Goal: Task Accomplishment & Management: Manage account settings

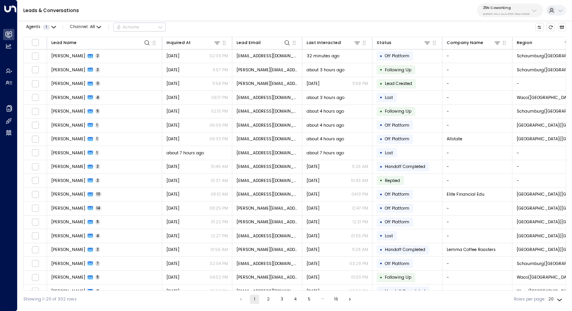
click at [506, 8] on p "25N Coworking" at bounding box center [506, 7] width 47 height 5
type input "******"
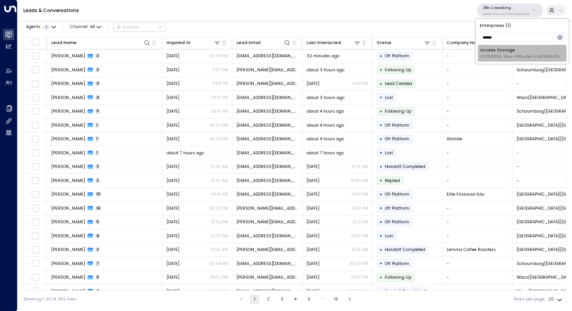
click at [500, 55] on span "ID: 17248963-7bae-4f68-a6e0-04e589c1c15e" at bounding box center [520, 56] width 80 height 5
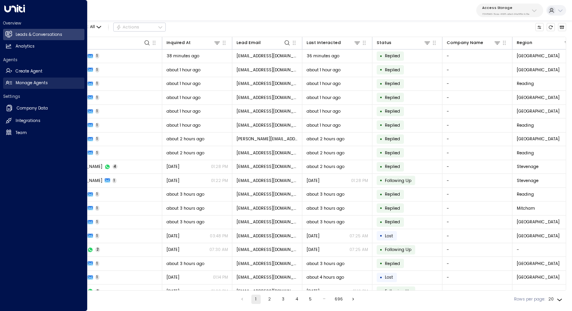
click at [27, 82] on h2 "Manage Agents" at bounding box center [32, 83] width 32 height 6
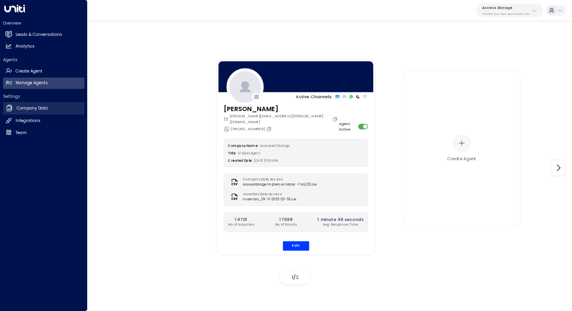
click at [45, 109] on h2 "Company Data" at bounding box center [32, 108] width 31 height 6
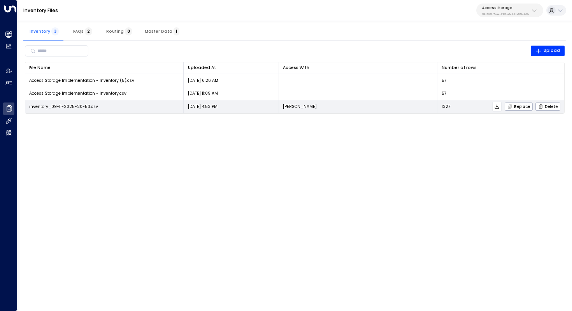
click at [497, 107] on icon at bounding box center [496, 106] width 5 height 5
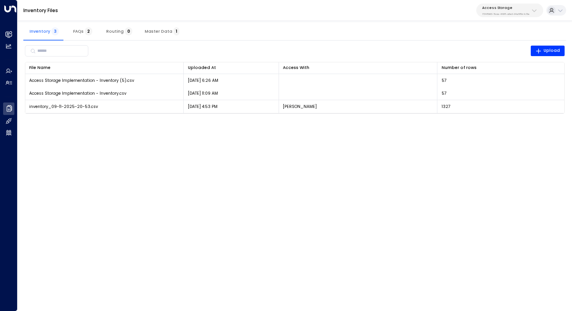
click at [68, 32] on button "FAQs 2" at bounding box center [82, 31] width 35 height 19
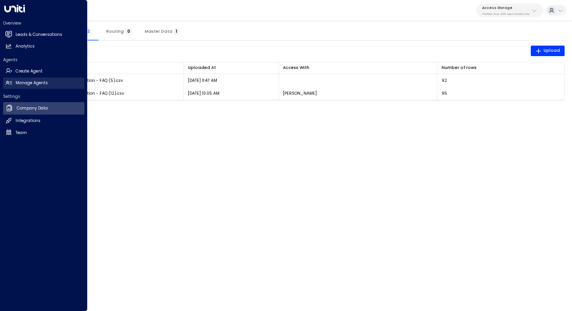
click at [47, 80] on h2 "Manage Agents" at bounding box center [32, 83] width 32 height 6
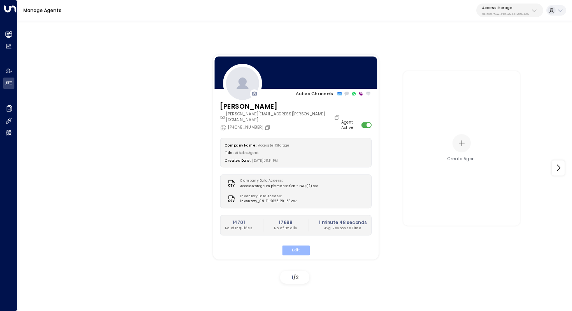
click at [294, 245] on button "Edit" at bounding box center [296, 250] width 28 height 10
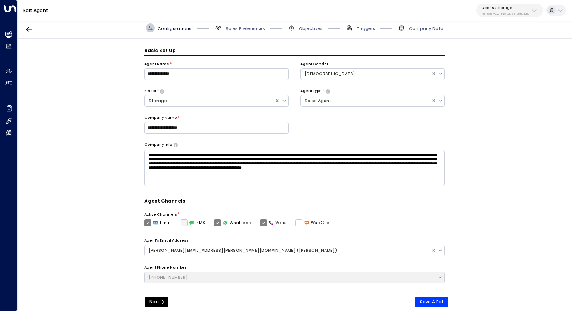
scroll to position [9, 0]
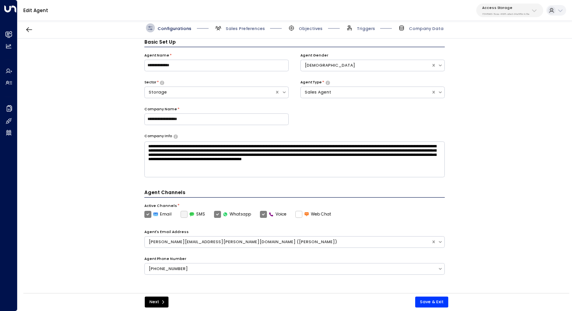
click at [492, 165] on div "**********" at bounding box center [295, 168] width 554 height 258
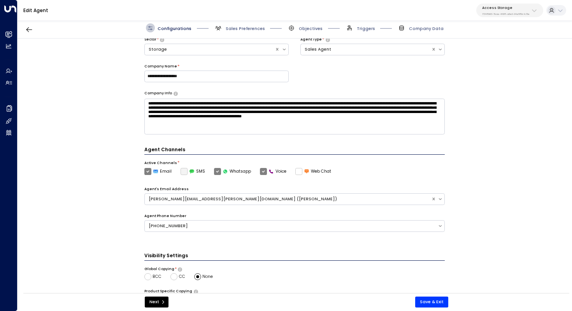
scroll to position [154, 0]
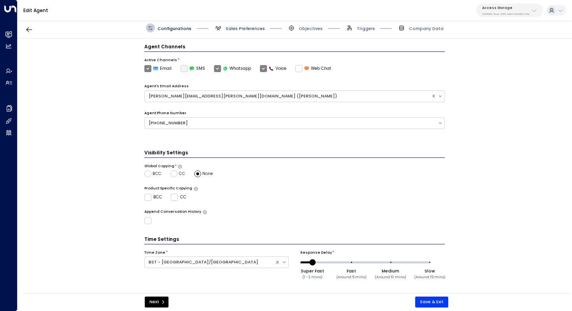
click at [251, 29] on span "Sales Preferences" at bounding box center [245, 29] width 39 height 6
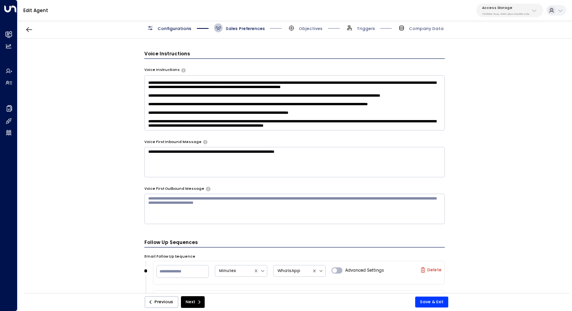
scroll to position [484, 0]
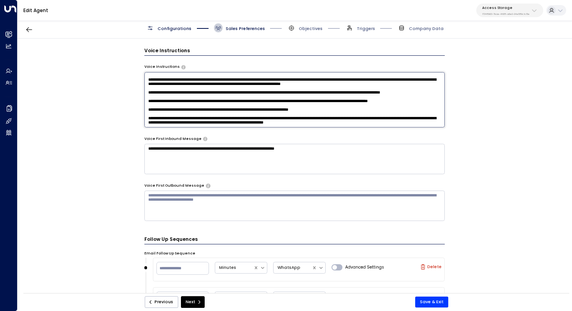
click at [389, 114] on textarea at bounding box center [294, 99] width 301 height 55
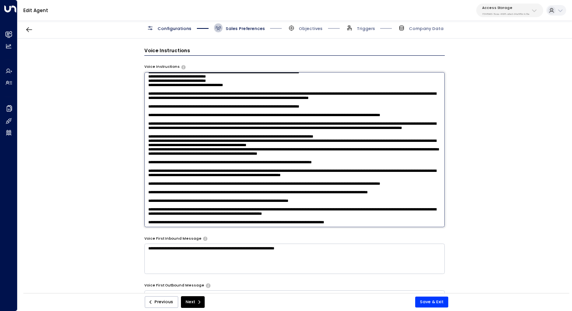
scroll to position [140, 0]
drag, startPoint x: 378, startPoint y: 222, endPoint x: 340, endPoint y: 215, distance: 38.3
click at [340, 215] on textarea at bounding box center [294, 149] width 301 height 155
click at [386, 215] on textarea at bounding box center [294, 149] width 301 height 155
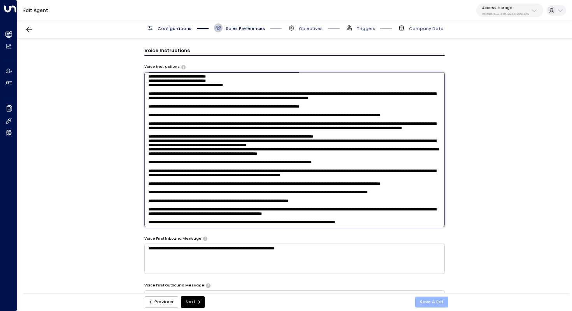
type textarea "**********"
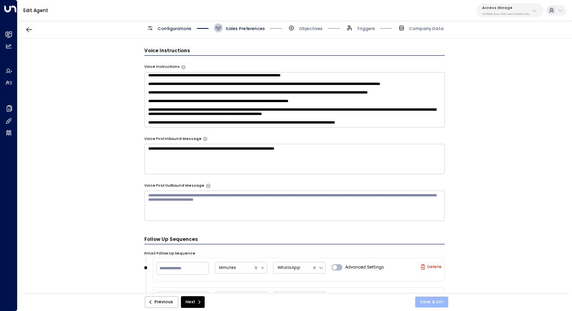
click at [431, 299] on button "Save & Exit" at bounding box center [431, 301] width 33 height 11
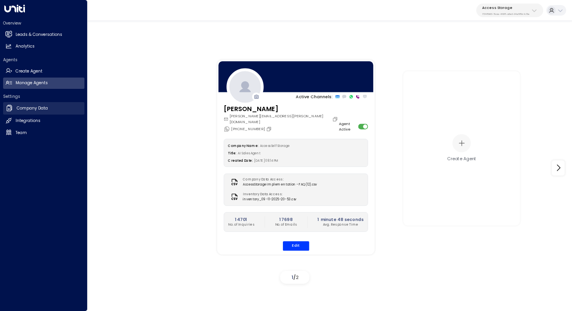
click at [46, 109] on h2 "Company Data" at bounding box center [32, 108] width 31 height 6
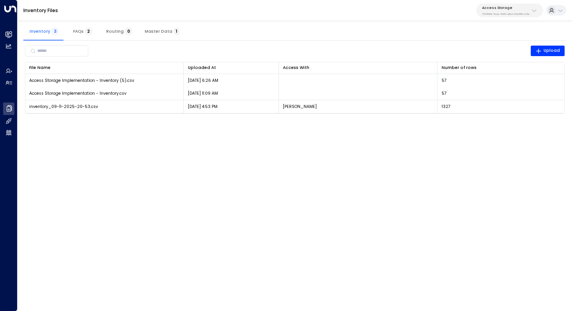
click at [155, 29] on span "Master Data 1" at bounding box center [162, 31] width 35 height 5
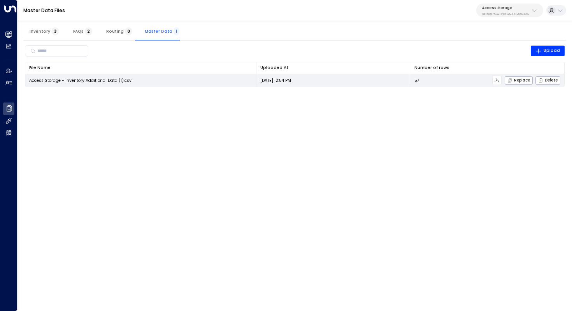
click at [498, 81] on icon at bounding box center [496, 79] width 5 height 5
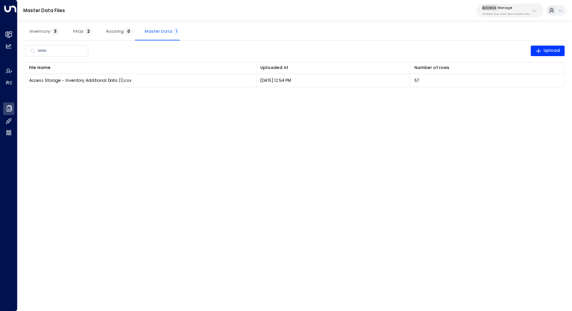
click at [456, 5] on div "Master Data Files Access Storage 17248963-7bae-4f68-a6e0-04e589c1c15e" at bounding box center [295, 10] width 555 height 21
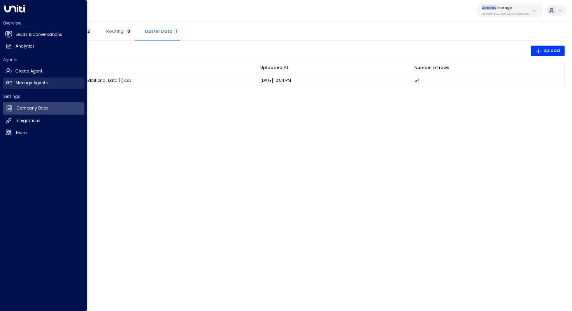
click at [31, 82] on h2 "Manage Agents" at bounding box center [32, 83] width 32 height 6
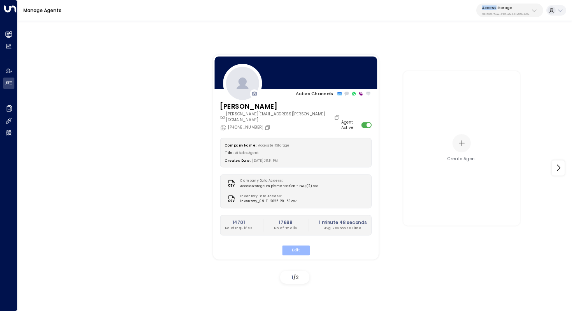
click at [293, 245] on button "Edit" at bounding box center [296, 250] width 28 height 10
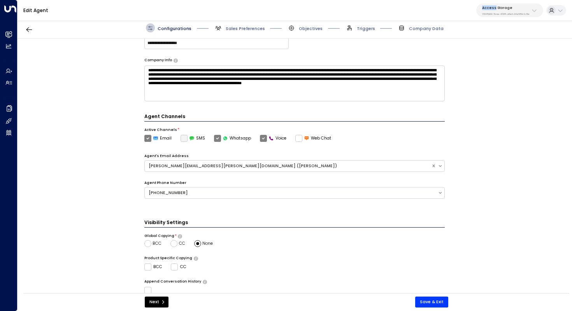
scroll to position [154, 0]
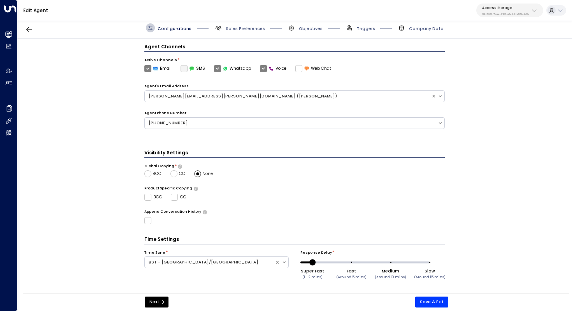
click at [261, 32] on span "Sales Preferences" at bounding box center [239, 27] width 51 height 9
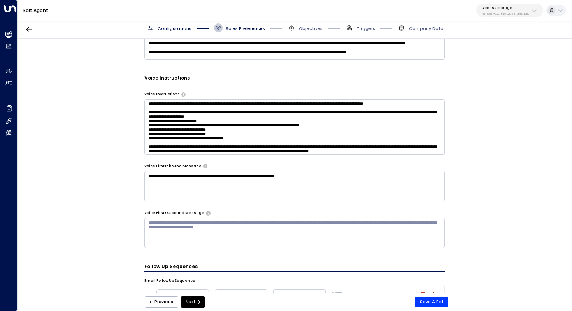
scroll to position [0, 0]
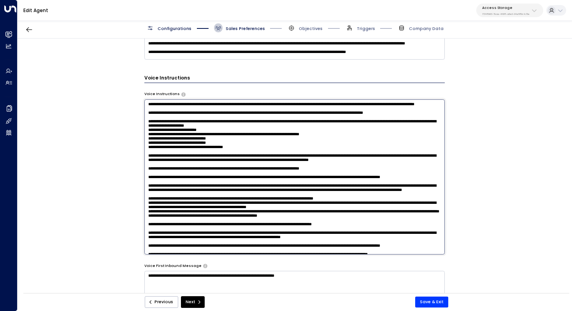
drag, startPoint x: 287, startPoint y: 104, endPoint x: 292, endPoint y: 104, distance: 5.1
click at [292, 104] on textarea at bounding box center [294, 176] width 301 height 155
click at [291, 110] on textarea at bounding box center [294, 176] width 301 height 155
click at [285, 116] on textarea at bounding box center [294, 176] width 301 height 155
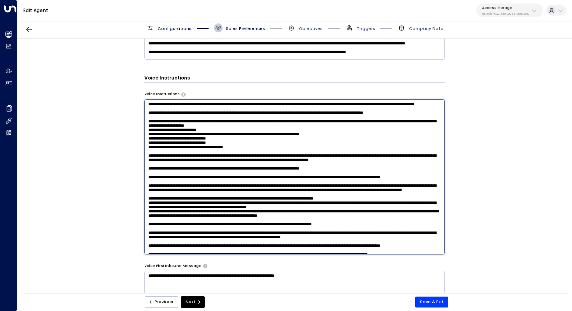
drag, startPoint x: 248, startPoint y: 122, endPoint x: 264, endPoint y: 122, distance: 16.3
click at [264, 122] on textarea at bounding box center [294, 176] width 301 height 155
click at [249, 111] on textarea at bounding box center [294, 176] width 301 height 155
click at [258, 108] on textarea at bounding box center [294, 176] width 301 height 155
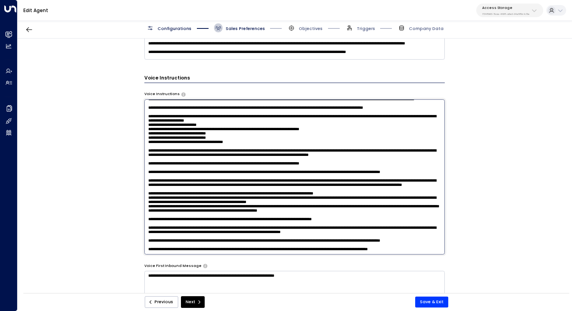
scroll to position [10, 0]
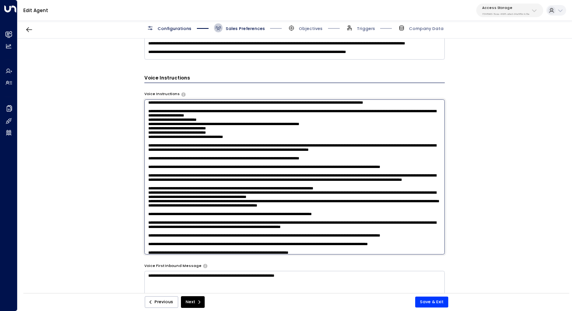
drag, startPoint x: 229, startPoint y: 141, endPoint x: 238, endPoint y: 142, distance: 9.0
click at [238, 142] on textarea at bounding box center [294, 176] width 301 height 155
click at [235, 145] on textarea at bounding box center [294, 176] width 301 height 155
click at [235, 149] on textarea at bounding box center [294, 176] width 301 height 155
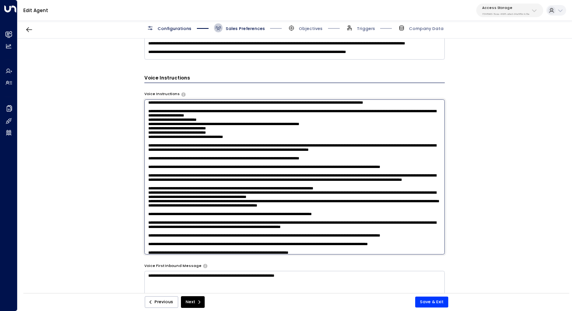
scroll to position [16, 0]
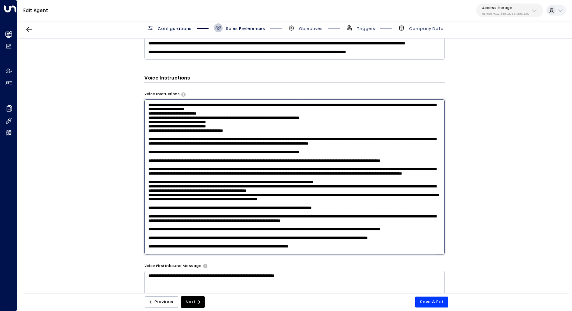
click at [247, 153] on textarea at bounding box center [294, 176] width 301 height 155
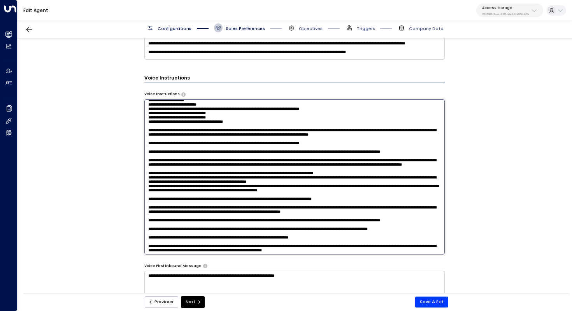
scroll to position [28, 0]
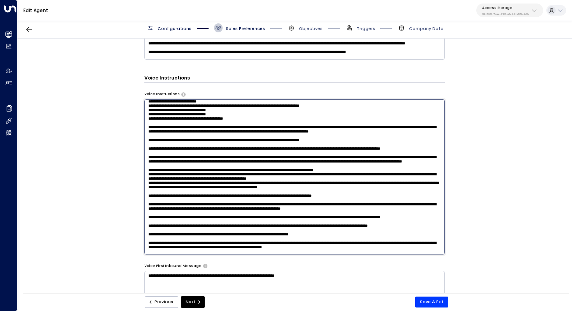
drag, startPoint x: 216, startPoint y: 183, endPoint x: 240, endPoint y: 183, distance: 24.1
click at [240, 183] on textarea at bounding box center [294, 176] width 301 height 155
drag, startPoint x: 270, startPoint y: 184, endPoint x: 260, endPoint y: 184, distance: 10.5
click at [260, 184] on textarea at bounding box center [294, 176] width 301 height 155
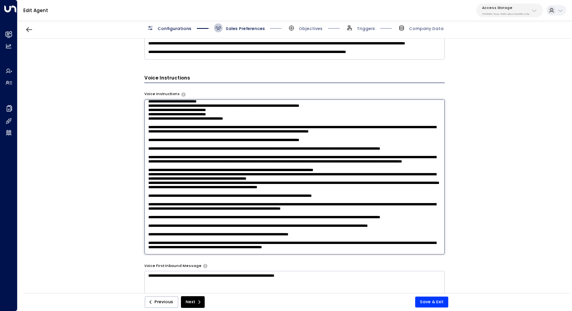
click at [260, 184] on textarea at bounding box center [294, 176] width 301 height 155
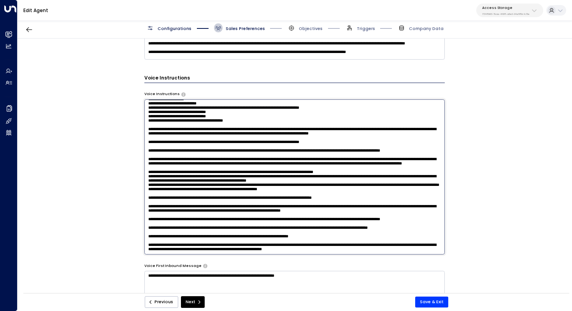
scroll to position [28, 0]
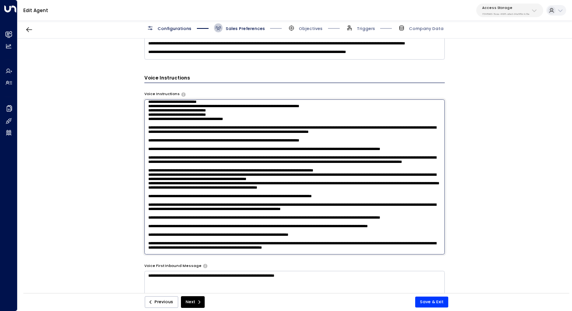
click at [152, 183] on textarea at bounding box center [294, 176] width 301 height 155
click at [178, 183] on textarea at bounding box center [294, 176] width 301 height 155
drag, startPoint x: 147, startPoint y: 183, endPoint x: 428, endPoint y: 186, distance: 281.0
click at [428, 186] on textarea at bounding box center [294, 176] width 301 height 155
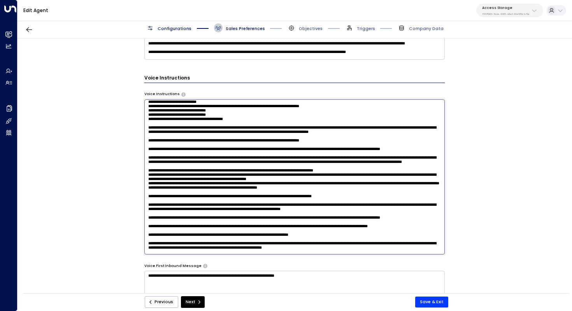
click at [428, 186] on textarea at bounding box center [294, 176] width 301 height 155
click at [435, 185] on textarea at bounding box center [294, 176] width 301 height 155
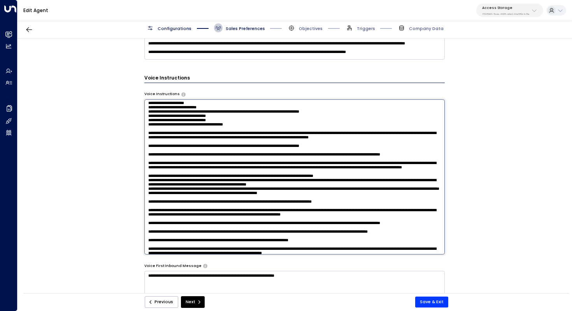
click at [358, 130] on textarea at bounding box center [294, 176] width 301 height 155
click at [301, 128] on textarea at bounding box center [294, 176] width 301 height 155
click at [394, 125] on textarea at bounding box center [294, 176] width 301 height 155
drag, startPoint x: 224, startPoint y: 128, endPoint x: 235, endPoint y: 128, distance: 11.3
click at [235, 128] on textarea at bounding box center [294, 176] width 301 height 155
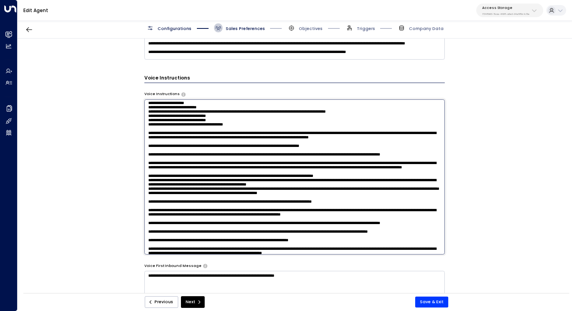
click at [235, 128] on textarea at bounding box center [294, 176] width 301 height 155
click at [384, 128] on textarea at bounding box center [294, 176] width 301 height 155
click at [295, 128] on textarea at bounding box center [294, 176] width 301 height 155
drag, startPoint x: 263, startPoint y: 128, endPoint x: 284, endPoint y: 128, distance: 21.4
click at [284, 128] on textarea at bounding box center [294, 176] width 301 height 155
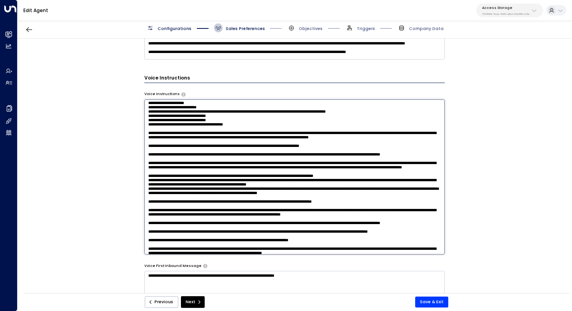
click at [284, 128] on textarea at bounding box center [294, 176] width 301 height 155
click at [306, 128] on textarea at bounding box center [294, 176] width 301 height 155
drag, startPoint x: 323, startPoint y: 128, endPoint x: 305, endPoint y: 128, distance: 17.5
click at [305, 128] on textarea at bounding box center [294, 176] width 301 height 155
drag, startPoint x: 358, startPoint y: 128, endPoint x: 419, endPoint y: 128, distance: 60.7
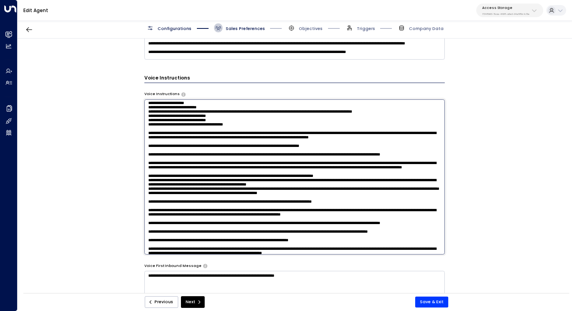
click at [419, 128] on textarea at bounding box center [294, 176] width 301 height 155
click at [370, 131] on textarea at bounding box center [294, 176] width 301 height 155
click at [272, 130] on textarea at bounding box center [294, 176] width 301 height 155
click at [259, 134] on textarea at bounding box center [294, 176] width 301 height 155
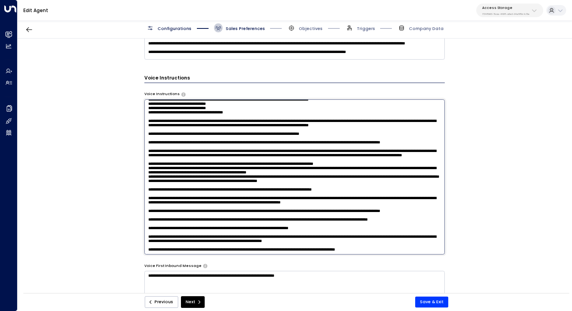
scroll to position [132, 0]
click at [229, 165] on textarea at bounding box center [294, 176] width 301 height 155
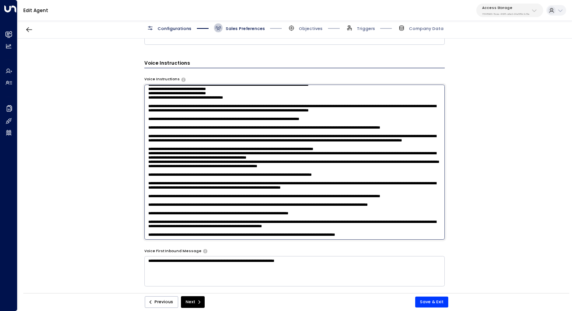
scroll to position [474, 0]
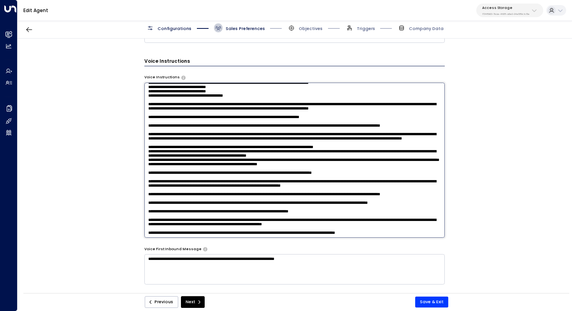
click at [225, 170] on textarea at bounding box center [294, 160] width 301 height 155
click at [237, 163] on textarea at bounding box center [294, 160] width 301 height 155
click at [175, 174] on textarea at bounding box center [294, 160] width 301 height 155
drag, startPoint x: 180, startPoint y: 181, endPoint x: 197, endPoint y: 181, distance: 17.5
click at [197, 181] on textarea at bounding box center [294, 160] width 301 height 155
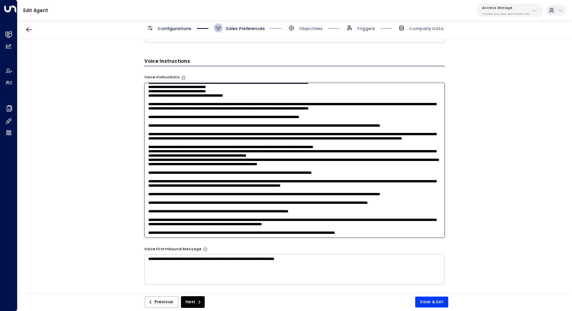
click at [197, 181] on textarea at bounding box center [294, 160] width 301 height 155
click at [196, 177] on textarea at bounding box center [294, 160] width 301 height 155
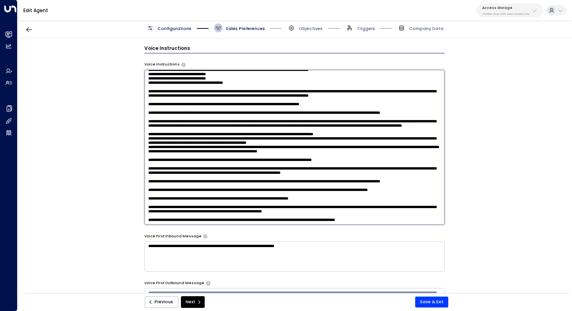
scroll to position [491, 0]
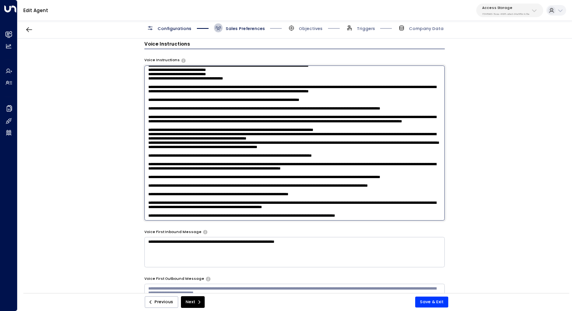
click at [172, 172] on textarea at bounding box center [294, 142] width 301 height 155
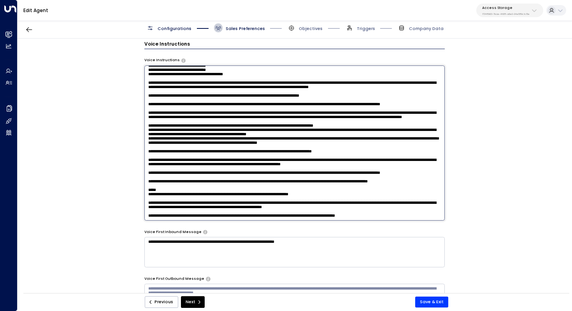
scroll to position [146, 0]
click at [196, 181] on textarea at bounding box center [294, 142] width 301 height 155
drag, startPoint x: 377, startPoint y: 195, endPoint x: 125, endPoint y: 190, distance: 251.8
click at [125, 190] on div "**********" at bounding box center [295, 168] width 554 height 258
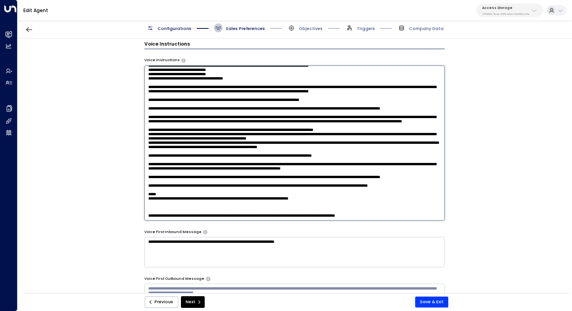
scroll to position [35, 0]
drag, startPoint x: 147, startPoint y: 142, endPoint x: 440, endPoint y: 140, distance: 293.1
click at [440, 140] on textarea at bounding box center [294, 142] width 301 height 155
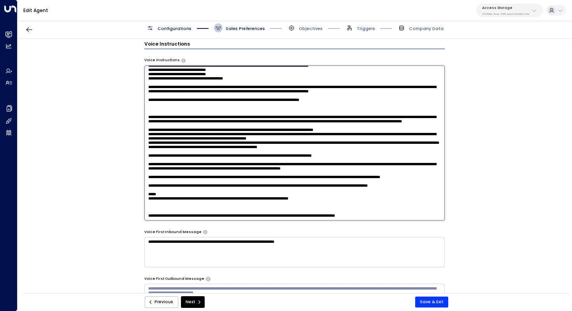
paste textarea "**********"
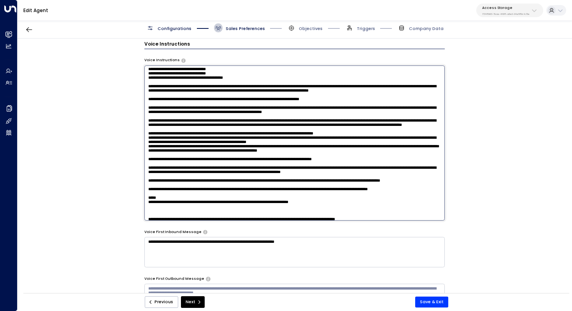
click at [272, 156] on textarea at bounding box center [294, 142] width 301 height 155
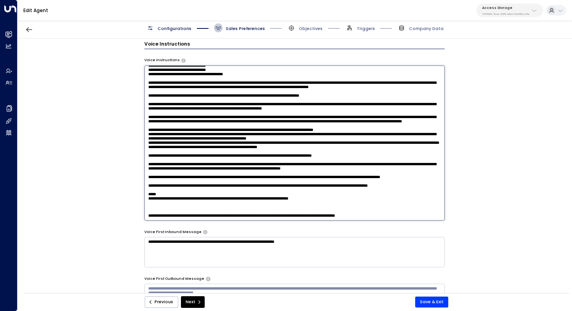
click at [249, 148] on textarea at bounding box center [294, 142] width 301 height 155
click at [271, 146] on textarea at bounding box center [294, 142] width 301 height 155
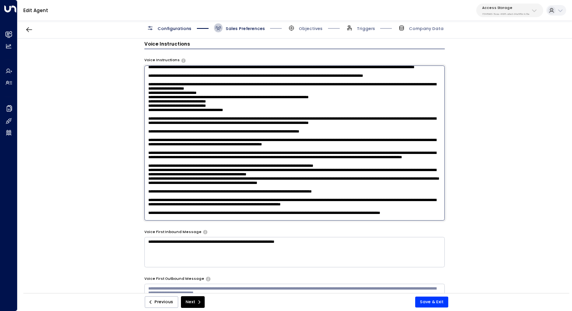
scroll to position [0, 0]
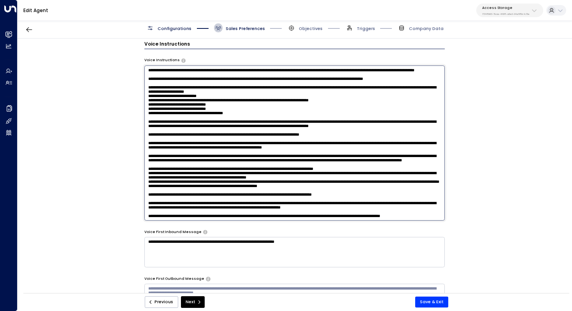
click at [228, 82] on textarea at bounding box center [294, 142] width 301 height 155
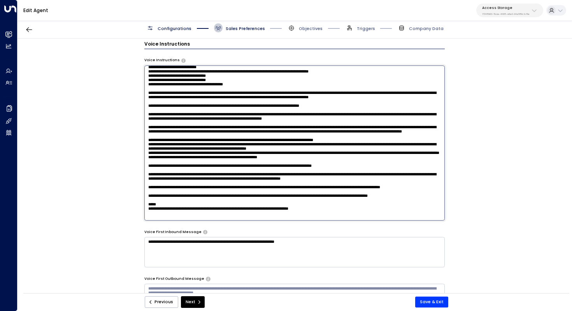
scroll to position [30, 0]
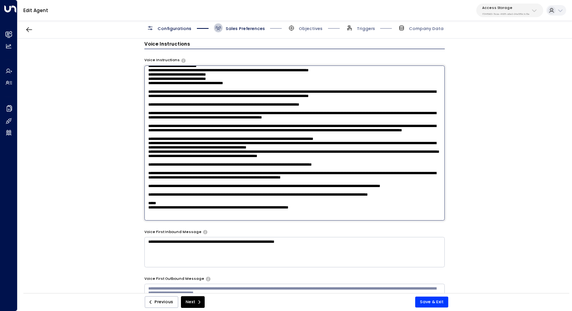
click at [240, 87] on textarea at bounding box center [294, 142] width 301 height 155
click at [266, 88] on textarea at bounding box center [294, 142] width 301 height 155
click at [263, 104] on textarea at bounding box center [294, 142] width 301 height 155
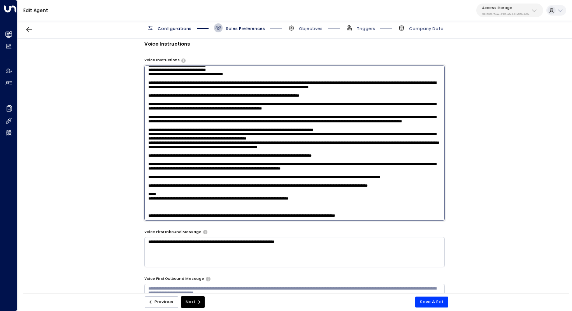
scroll to position [42, 0]
click at [240, 100] on textarea at bounding box center [294, 142] width 301 height 155
click at [236, 122] on textarea at bounding box center [294, 142] width 301 height 155
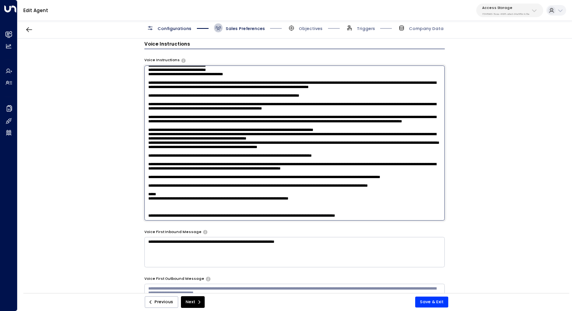
drag, startPoint x: 179, startPoint y: 112, endPoint x: 185, endPoint y: 112, distance: 5.4
click at [185, 112] on textarea at bounding box center [294, 142] width 301 height 155
drag, startPoint x: 198, startPoint y: 114, endPoint x: 206, endPoint y: 114, distance: 7.8
click at [206, 114] on textarea at bounding box center [294, 142] width 301 height 155
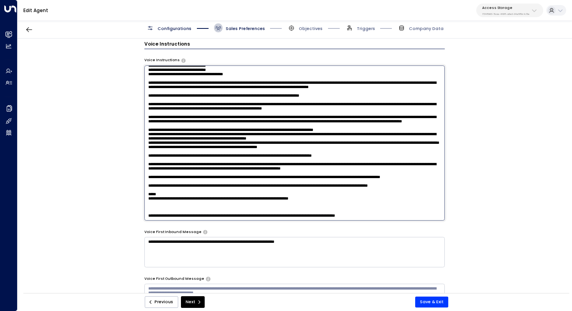
click at [206, 114] on textarea at bounding box center [294, 142] width 301 height 155
drag, startPoint x: 248, startPoint y: 119, endPoint x: 247, endPoint y: 123, distance: 3.9
click at [247, 123] on textarea at bounding box center [294, 142] width 301 height 155
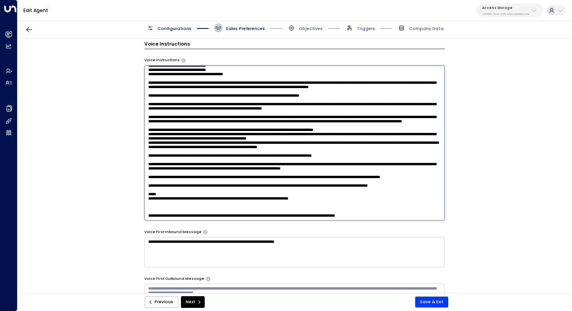
drag, startPoint x: 255, startPoint y: 128, endPoint x: 230, endPoint y: 124, distance: 24.6
click at [230, 124] on textarea at bounding box center [294, 142] width 301 height 155
click at [269, 121] on textarea at bounding box center [294, 142] width 301 height 155
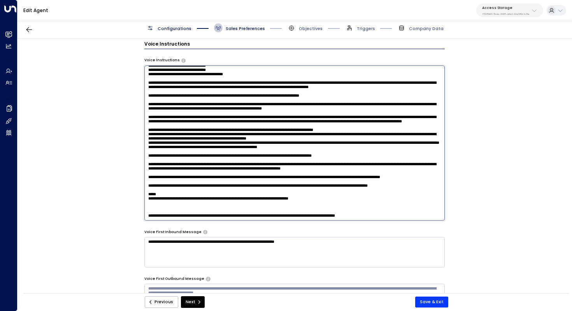
scroll to position [129, 0]
click at [300, 121] on textarea at bounding box center [294, 142] width 301 height 155
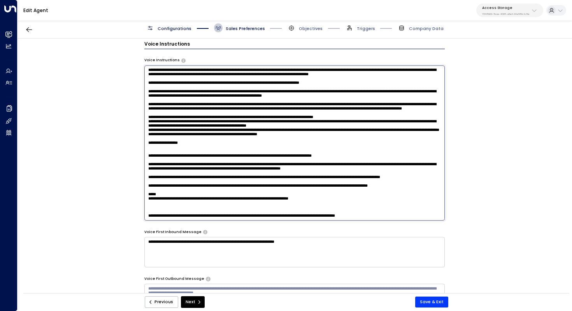
drag, startPoint x: 204, startPoint y: 132, endPoint x: 141, endPoint y: 132, distance: 62.7
click at [141, 132] on div "**********" at bounding box center [295, 168] width 554 height 258
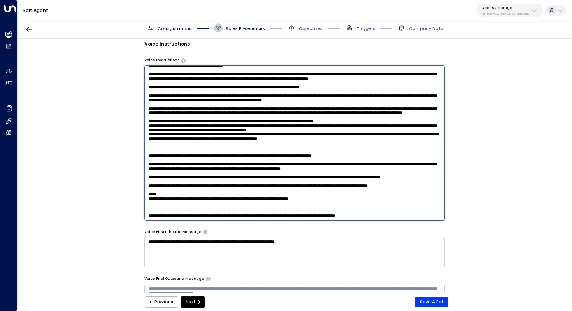
click at [154, 136] on textarea at bounding box center [294, 142] width 301 height 155
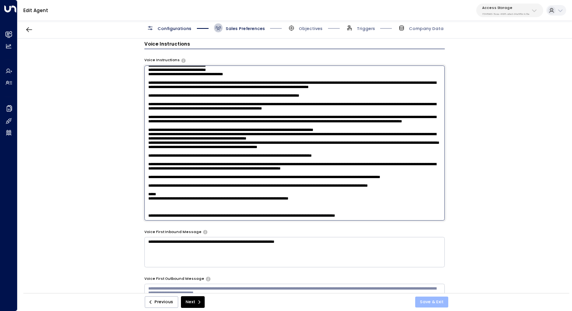
type textarea "**********"
click at [432, 298] on button "Save & Exit" at bounding box center [431, 301] width 33 height 11
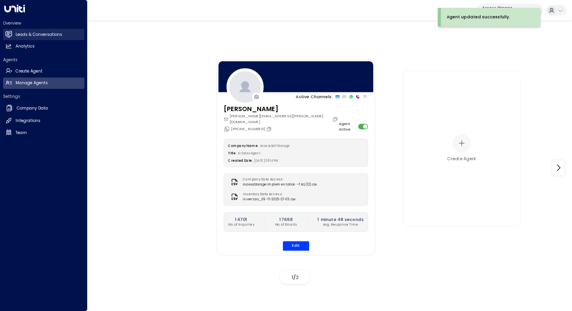
click at [50, 37] on h2 "Leads & Conversations" at bounding box center [39, 35] width 47 height 6
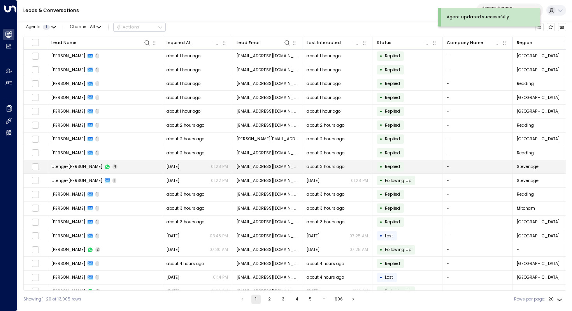
click at [80, 170] on td "Utenge-Abasi Mboho 4" at bounding box center [104, 167] width 115 height 14
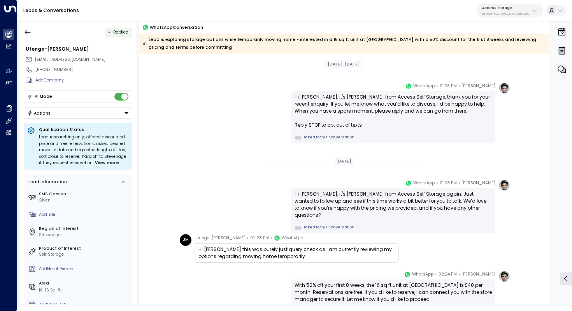
scroll to position [47, 0]
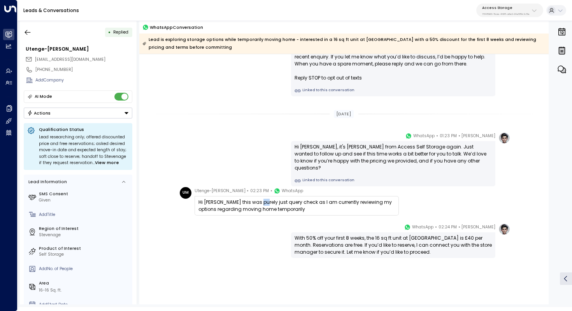
click at [259, 200] on div "Hi Laura this was purely just query check as I am currently reviewing my option…" at bounding box center [296, 205] width 197 height 14
click at [268, 203] on div "Hi Laura this was purely just query check as I am currently reviewing my option…" at bounding box center [296, 205] width 197 height 14
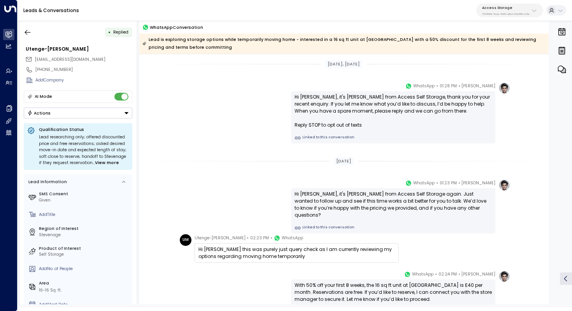
scroll to position [59, 0]
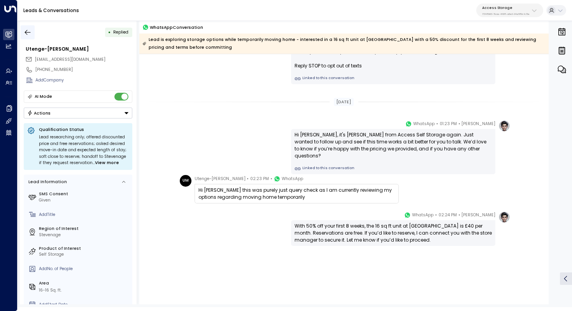
click at [28, 31] on icon "button" at bounding box center [28, 32] width 8 height 8
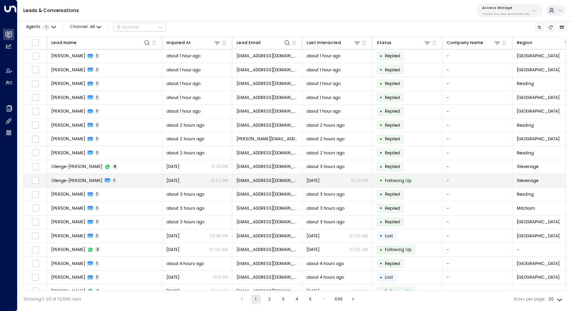
click at [118, 184] on td "Utenge-Abasi Mboho 1" at bounding box center [104, 181] width 115 height 14
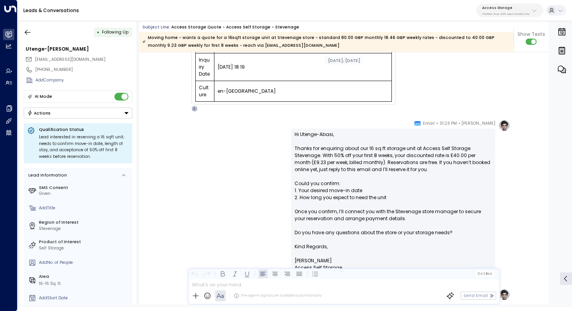
scroll to position [296, 0]
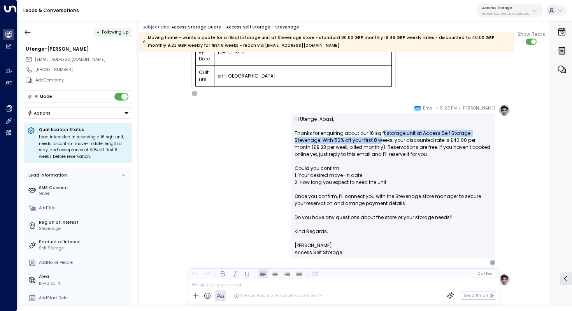
drag, startPoint x: 381, startPoint y: 133, endPoint x: 379, endPoint y: 139, distance: 6.0
click at [379, 139] on p "Hi Utenge-Abasi, Thanks for enquiring about our 16 sq ft storage unit at Access…" at bounding box center [393, 172] width 197 height 112
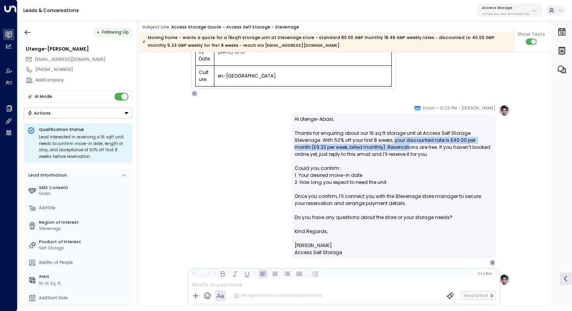
drag, startPoint x: 393, startPoint y: 139, endPoint x: 391, endPoint y: 146, distance: 7.6
click at [391, 146] on p "Hi Utenge-Abasi, Thanks for enquiring about our 16 sq ft storage unit at Access…" at bounding box center [393, 172] width 197 height 112
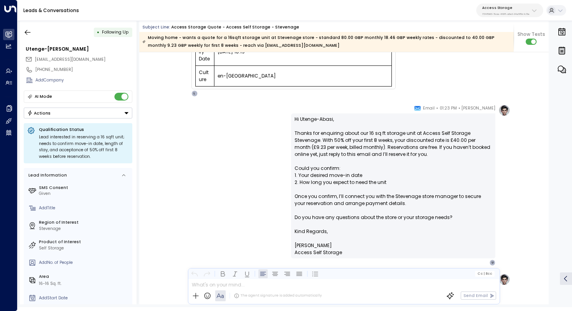
click at [397, 142] on p "Hi Utenge-Abasi, Thanks for enquiring about our 16 sq ft storage unit at Access…" at bounding box center [393, 172] width 197 height 112
drag, startPoint x: 367, startPoint y: 139, endPoint x: 367, endPoint y: 143, distance: 4.3
click at [367, 143] on p "Hi Utenge-Abasi, Thanks for enquiring about our 16 sq ft storage unit at Access…" at bounding box center [393, 172] width 197 height 112
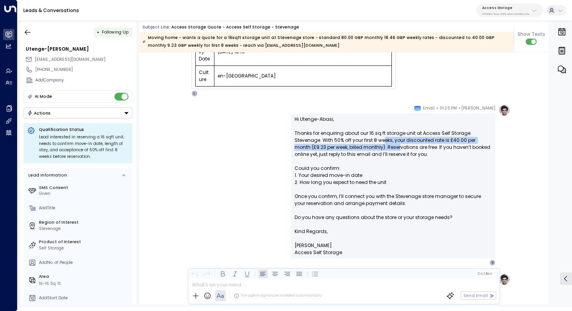
click at [383, 144] on p "Hi Utenge-Abasi, Thanks for enquiring about our 16 sq ft storage unit at Access…" at bounding box center [393, 172] width 197 height 112
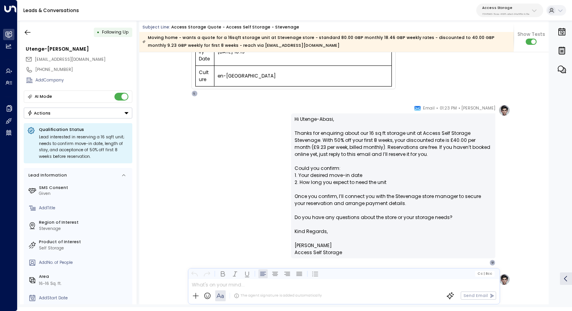
click at [388, 141] on p "Hi Utenge-Abasi, Thanks for enquiring about our 16 sq ft storage unit at Access…" at bounding box center [393, 172] width 197 height 112
drag, startPoint x: 399, startPoint y: 137, endPoint x: 399, endPoint y: 142, distance: 4.7
click at [399, 142] on p "Hi Utenge-Abasi, Thanks for enquiring about our 16 sq ft storage unit at Access…" at bounding box center [393, 172] width 197 height 112
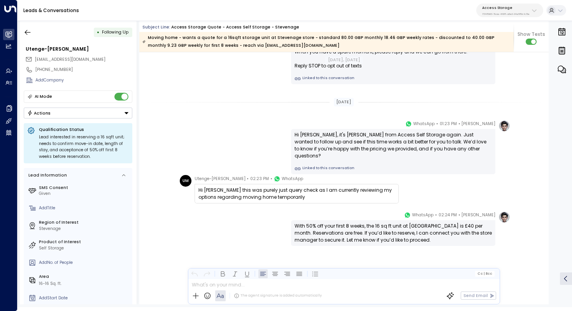
scroll to position [546, 0]
click at [28, 31] on icon "button" at bounding box center [28, 32] width 8 height 8
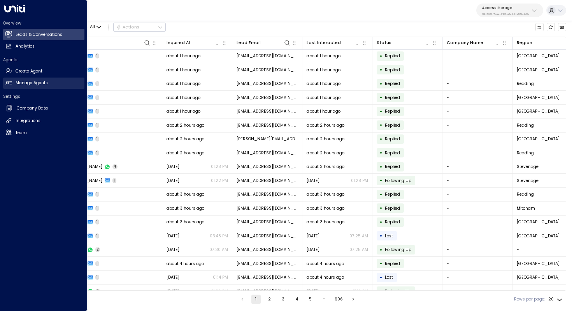
click at [32, 81] on h2 "Manage Agents" at bounding box center [32, 83] width 32 height 6
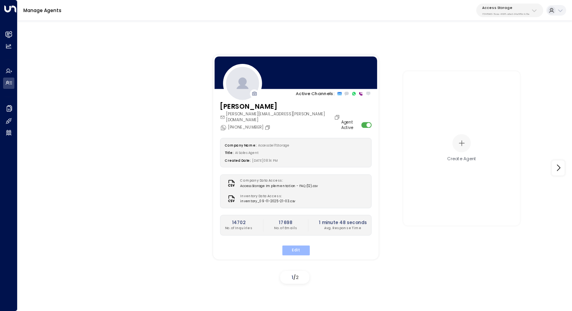
click at [293, 245] on button "Edit" at bounding box center [296, 250] width 28 height 10
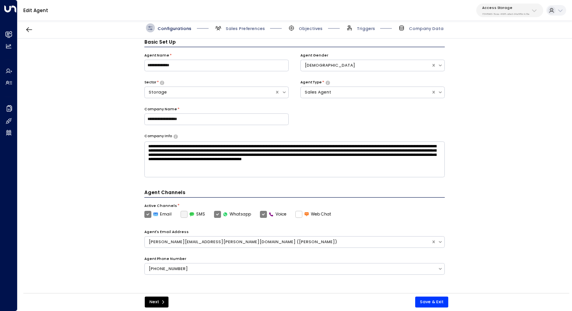
scroll to position [154, 0]
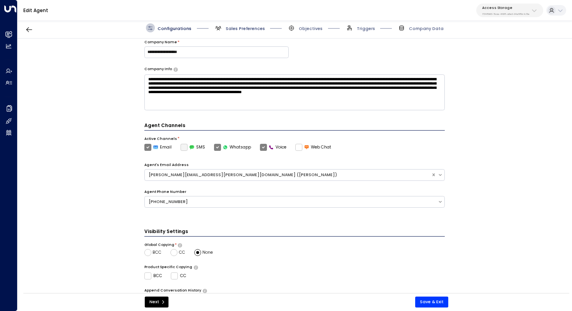
click at [240, 29] on span "Sales Preferences" at bounding box center [245, 29] width 39 height 6
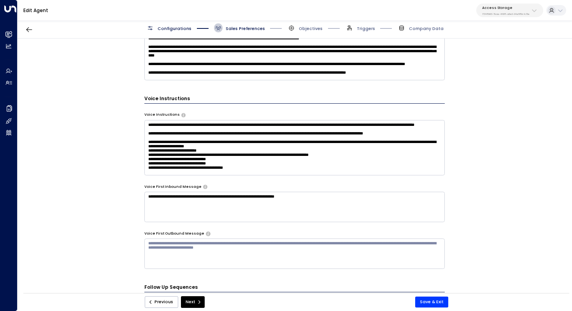
scroll to position [437, 0]
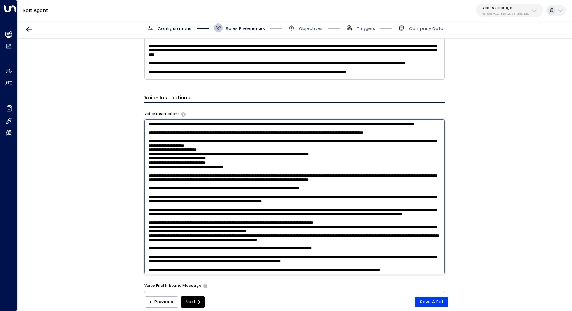
click at [296, 135] on textarea at bounding box center [294, 196] width 301 height 155
drag, startPoint x: 295, startPoint y: 141, endPoint x: 310, endPoint y: 141, distance: 15.6
click at [310, 141] on textarea at bounding box center [294, 196] width 301 height 155
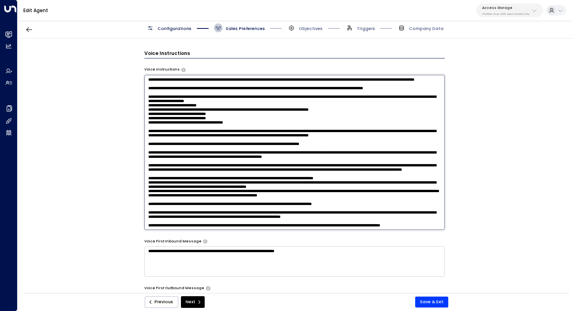
scroll to position [482, 0]
click at [267, 128] on textarea at bounding box center [294, 151] width 301 height 155
drag, startPoint x: 239, startPoint y: 127, endPoint x: 244, endPoint y: 127, distance: 4.3
click at [244, 127] on textarea at bounding box center [294, 151] width 301 height 155
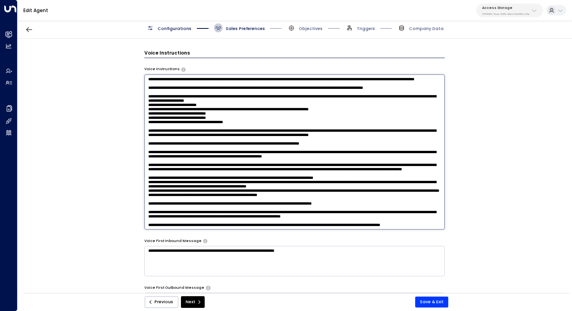
click at [290, 128] on textarea at bounding box center [294, 151] width 301 height 155
click at [216, 126] on textarea at bounding box center [294, 151] width 301 height 155
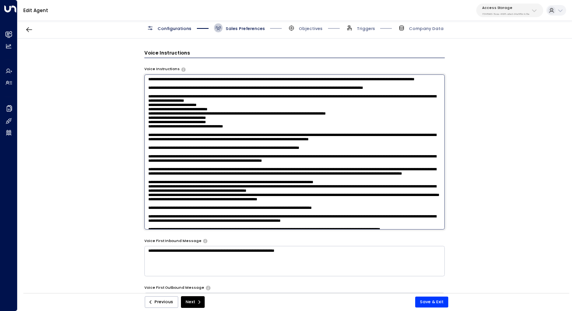
drag, startPoint x: 246, startPoint y: 133, endPoint x: 391, endPoint y: 132, distance: 145.2
click at [391, 132] on textarea at bounding box center [294, 151] width 301 height 155
click at [277, 124] on textarea at bounding box center [294, 151] width 301 height 155
paste textarea "**********"
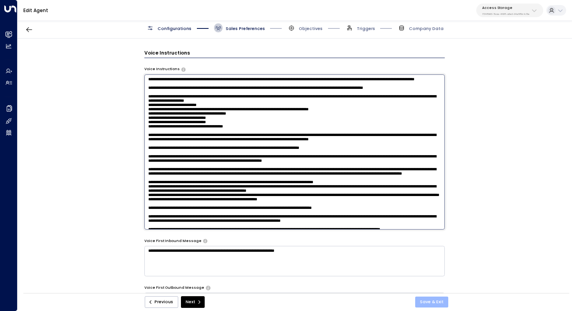
type textarea "**********"
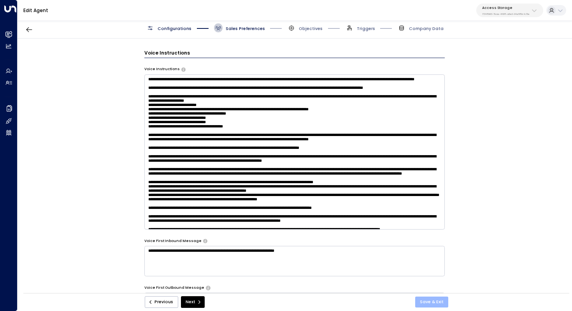
click at [433, 299] on button "Save & Exit" at bounding box center [431, 301] width 33 height 11
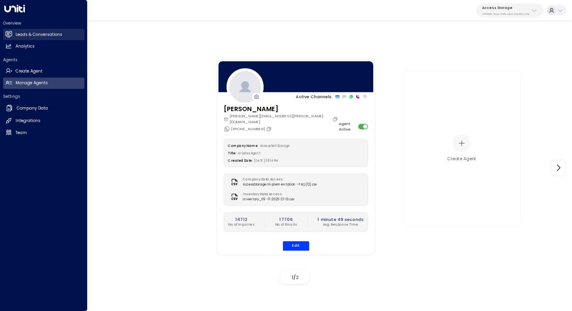
click at [34, 37] on h2 "Leads & Conversations" at bounding box center [39, 35] width 47 height 6
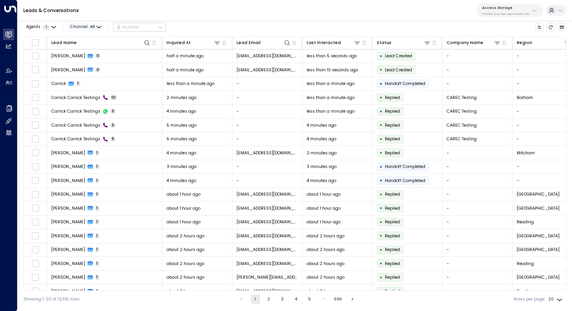
click at [91, 25] on span "All" at bounding box center [92, 27] width 5 height 5
click at [88, 66] on p "Voice" at bounding box center [83, 64] width 19 height 4
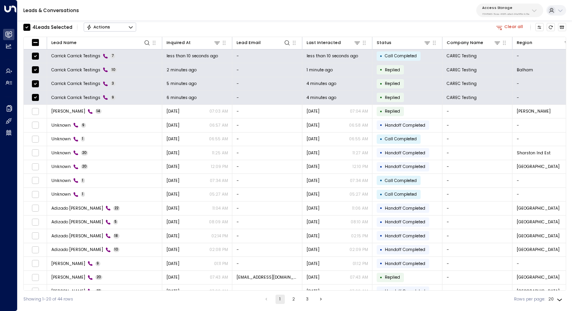
click at [132, 28] on icon "Button group with a nested menu" at bounding box center [130, 27] width 5 height 5
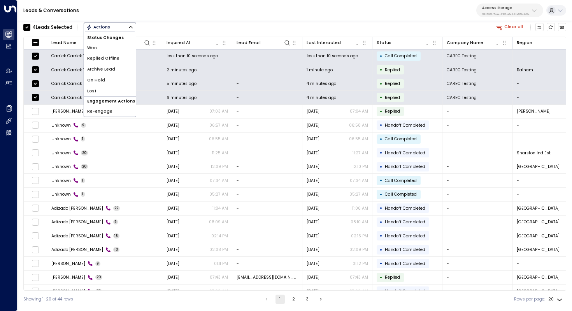
click at [122, 69] on li "Archive Lead" at bounding box center [110, 69] width 52 height 11
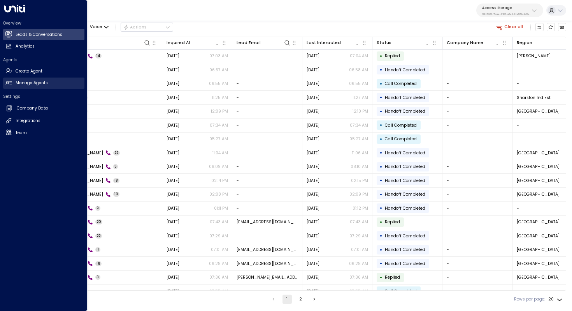
click at [21, 86] on link "Manage Agents Manage Agents" at bounding box center [43, 82] width 81 height 11
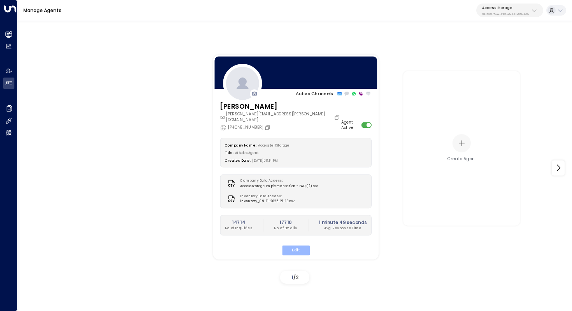
click at [291, 245] on button "Edit" at bounding box center [296, 250] width 28 height 10
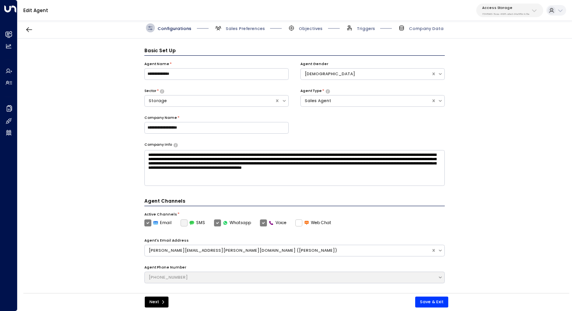
scroll to position [9, 0]
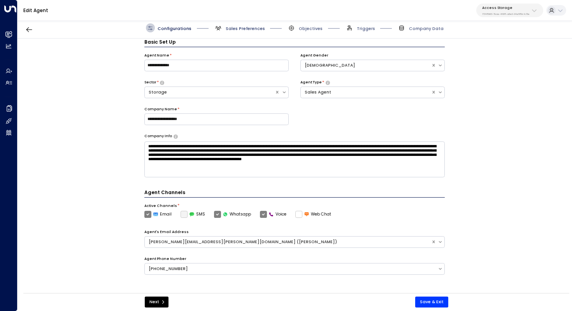
click at [231, 31] on span "Sales Preferences" at bounding box center [245, 29] width 39 height 6
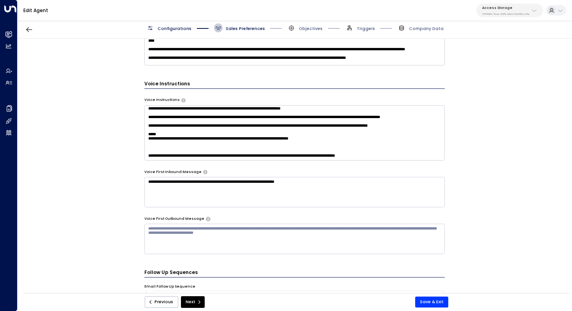
scroll to position [252, 0]
click at [194, 136] on textarea at bounding box center [294, 132] width 301 height 55
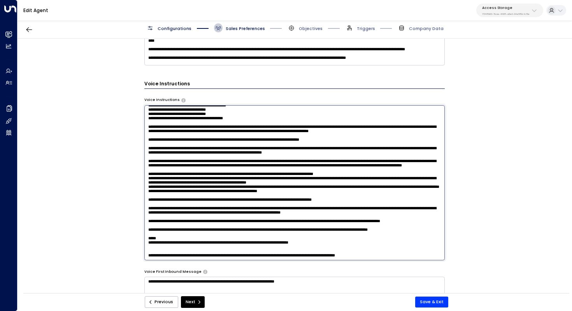
scroll to position [146, 0]
click at [157, 235] on textarea at bounding box center [294, 182] width 301 height 155
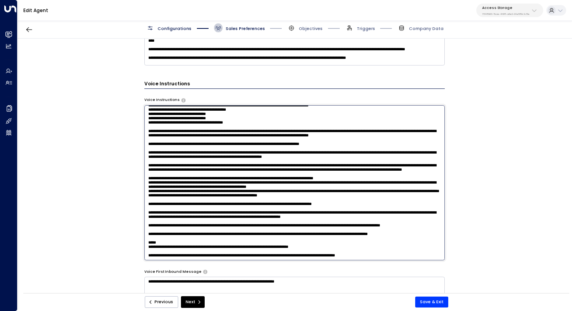
scroll to position [140, 0]
click at [156, 239] on textarea at bounding box center [294, 182] width 301 height 155
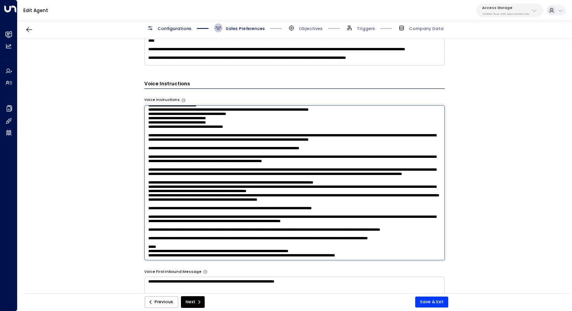
scroll to position [134, 0]
click at [390, 243] on textarea at bounding box center [294, 182] width 301 height 155
click at [390, 246] on textarea at bounding box center [294, 182] width 301 height 155
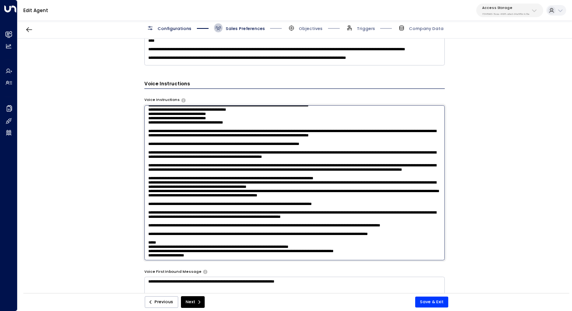
drag, startPoint x: 202, startPoint y: 249, endPoint x: 162, endPoint y: 248, distance: 40.9
click at [161, 248] on textarea at bounding box center [294, 182] width 301 height 155
type textarea "**********"
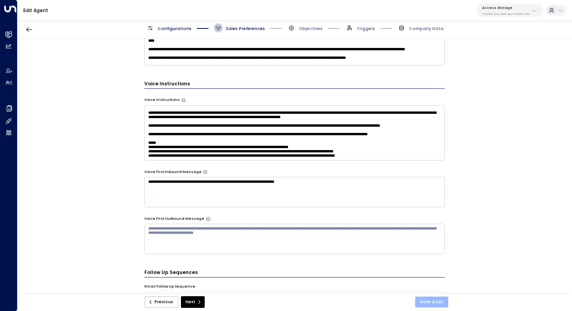
click at [428, 297] on button "Save & Exit" at bounding box center [431, 301] width 33 height 11
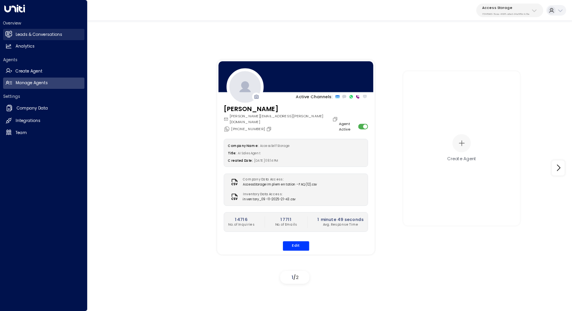
click at [42, 37] on h2 "Leads & Conversations" at bounding box center [39, 35] width 47 height 6
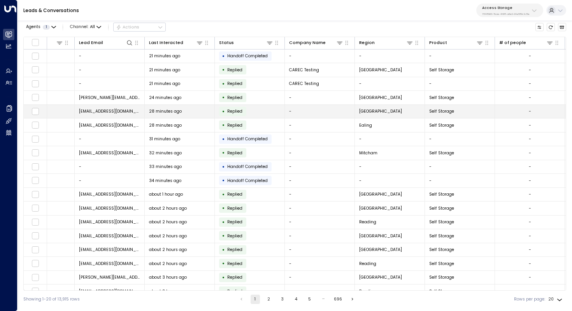
scroll to position [0, 156]
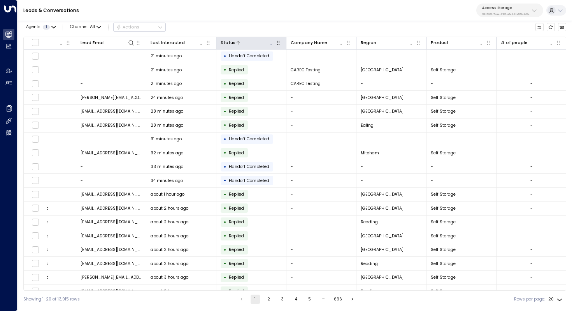
click at [272, 44] on icon at bounding box center [271, 43] width 6 height 6
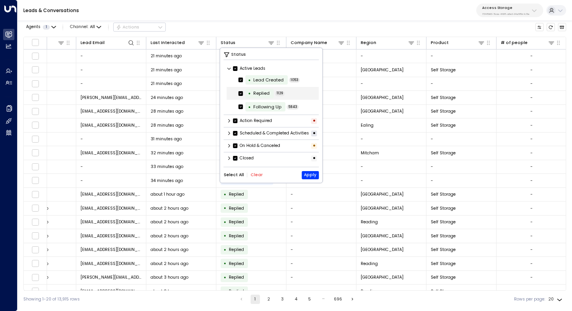
scroll to position [0, 0]
click at [230, 120] on icon at bounding box center [229, 121] width 2 height 4
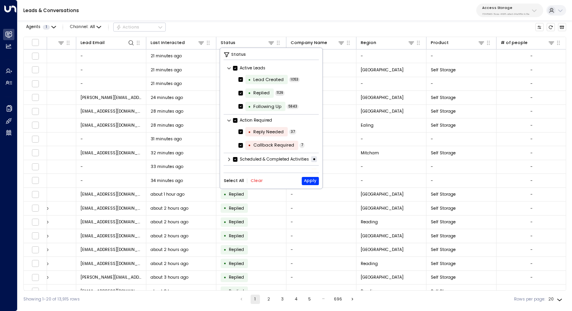
scroll to position [26, 0]
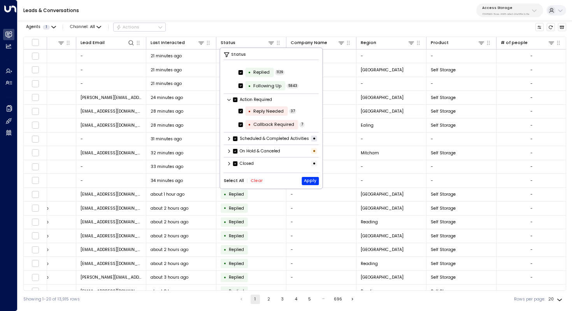
click at [228, 136] on icon at bounding box center [229, 138] width 5 height 5
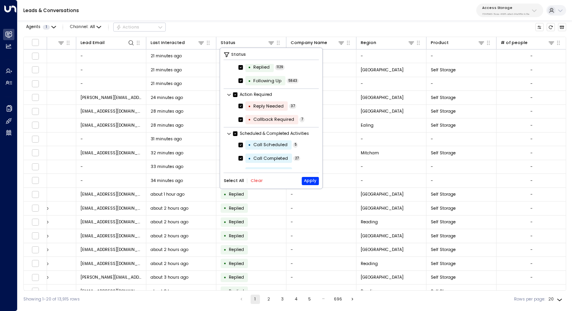
scroll to position [60, 0]
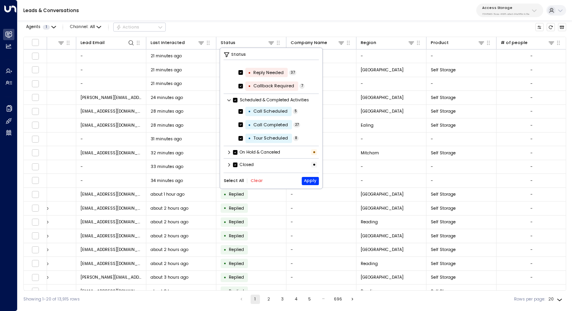
click at [228, 152] on icon at bounding box center [229, 152] width 5 height 5
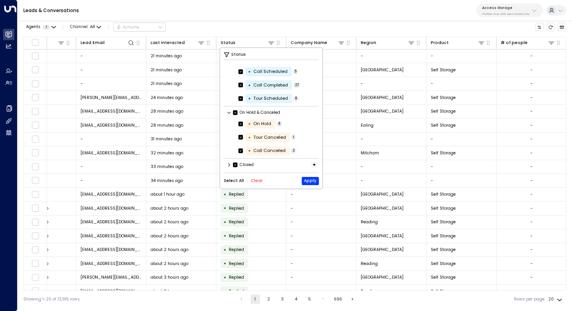
click at [230, 163] on icon at bounding box center [229, 165] width 2 height 4
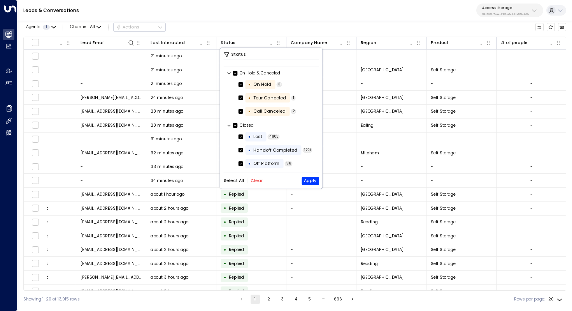
click at [254, 181] on button "Clear" at bounding box center [257, 180] width 12 height 5
click at [307, 180] on button "Apply" at bounding box center [310, 181] width 17 height 8
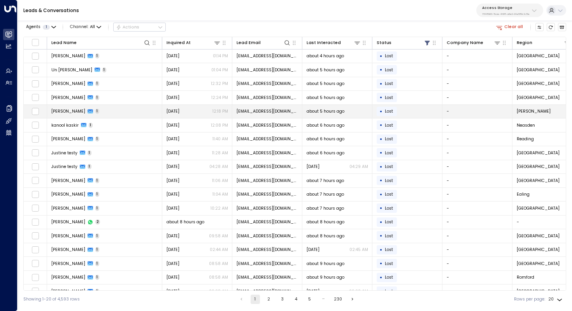
click at [68, 112] on span "Michael Walsh" at bounding box center [68, 111] width 34 height 6
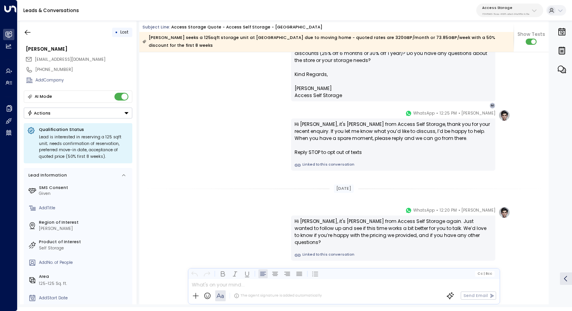
scroll to position [432, 0]
click at [31, 34] on icon "button" at bounding box center [28, 32] width 8 height 8
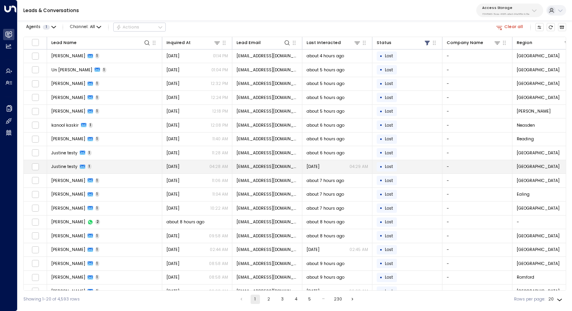
click at [97, 168] on td "Justine testy 1" at bounding box center [104, 167] width 115 height 14
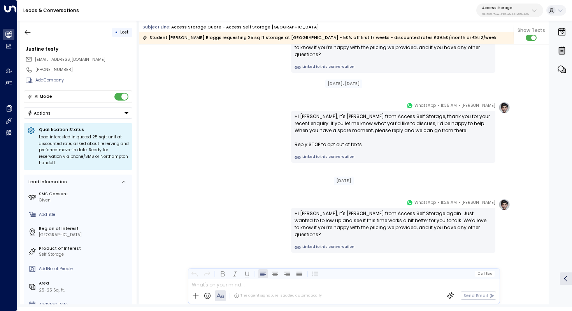
scroll to position [640, 0]
click at [28, 32] on icon "button" at bounding box center [28, 32] width 6 height 5
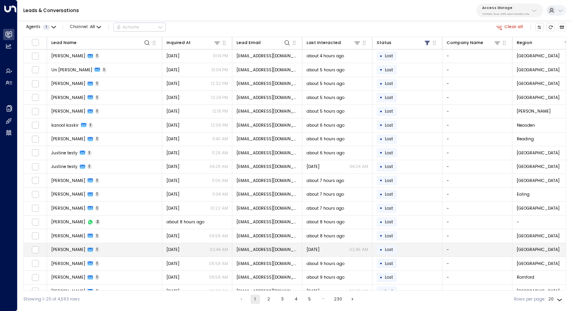
click at [94, 252] on td "Denise Getz 1" at bounding box center [104, 250] width 115 height 14
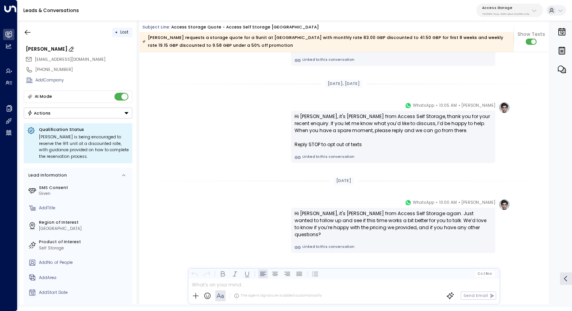
scroll to position [544, 0]
click at [32, 32] on button "button" at bounding box center [28, 32] width 14 height 14
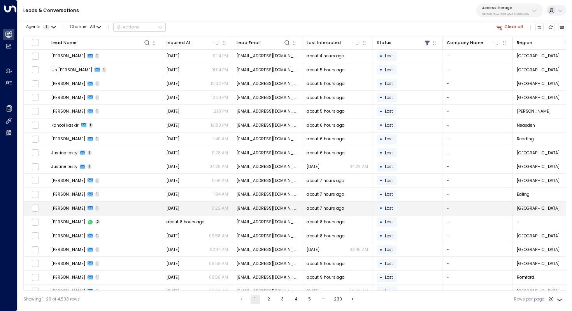
scroll to position [37, 0]
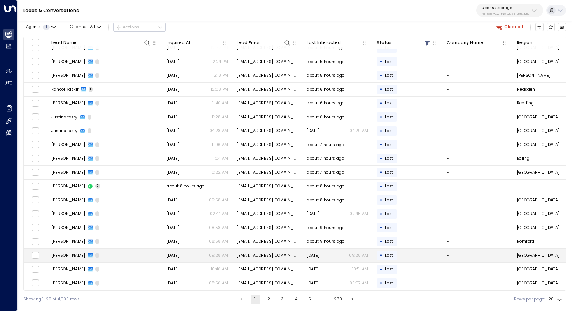
click at [100, 248] on td "Safiqul Islam 1" at bounding box center [104, 255] width 115 height 14
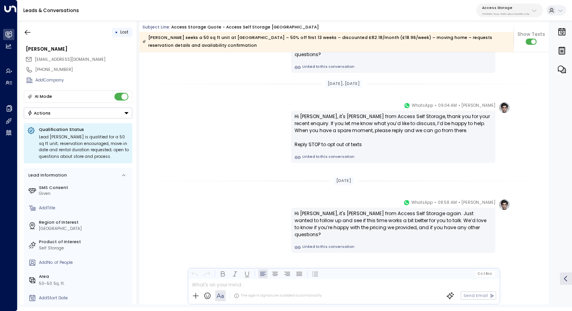
scroll to position [1034, 0]
click at [29, 32] on icon "button" at bounding box center [28, 32] width 8 height 8
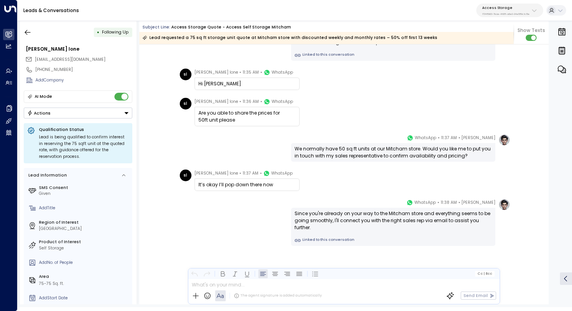
scroll to position [527, 0]
click at [24, 36] on button "button" at bounding box center [28, 32] width 14 height 14
click at [25, 35] on icon "button" at bounding box center [28, 32] width 8 height 8
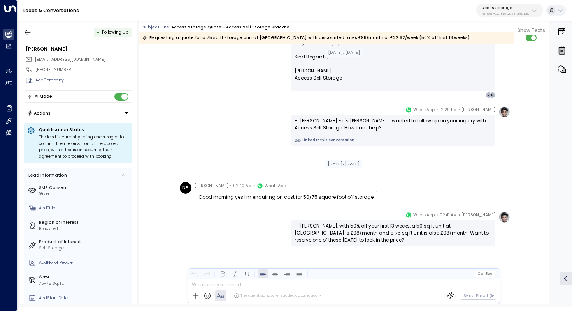
scroll to position [414, 0]
click at [30, 32] on icon "button" at bounding box center [28, 32] width 8 height 8
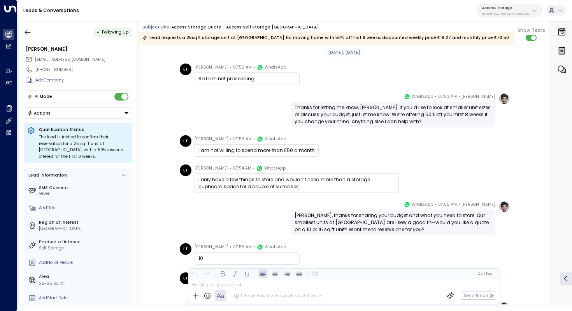
scroll to position [736, 0]
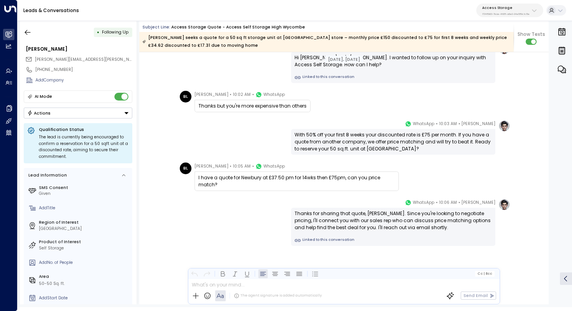
scroll to position [348, 0]
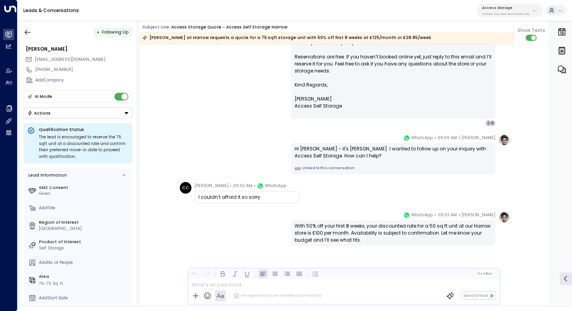
scroll to position [400, 0]
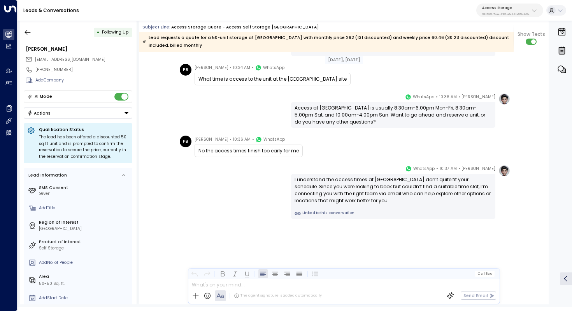
scroll to position [583, 0]
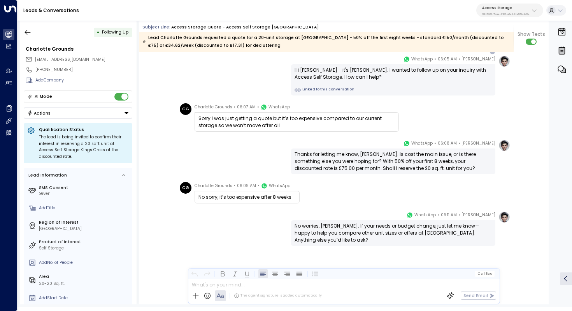
scroll to position [472, 0]
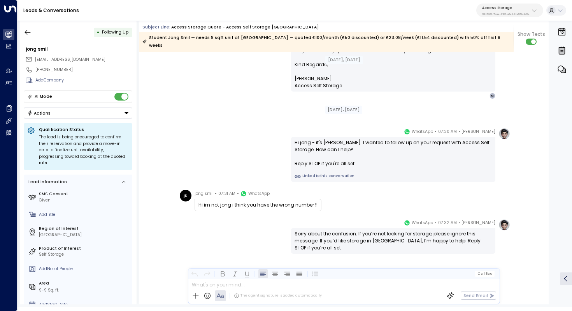
scroll to position [435, 0]
click at [25, 30] on icon "button" at bounding box center [28, 32] width 8 height 8
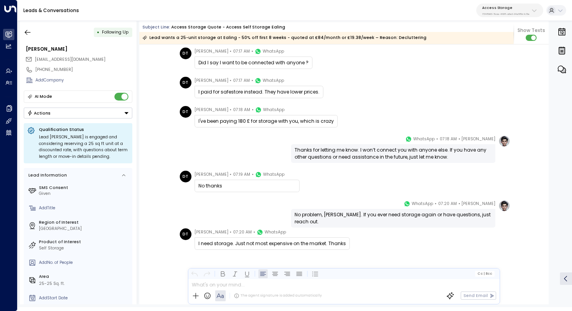
scroll to position [848, 0]
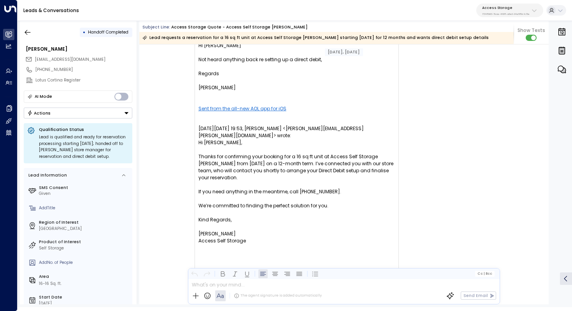
scroll to position [1071, 0]
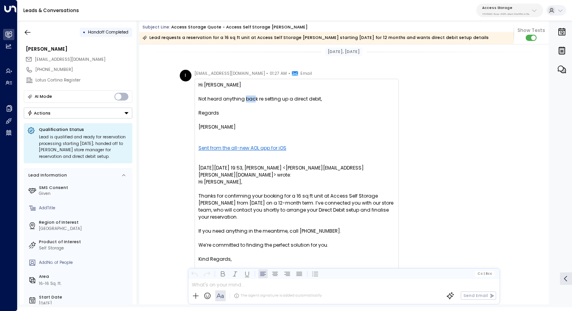
drag, startPoint x: 245, startPoint y: 100, endPoint x: 253, endPoint y: 100, distance: 7.4
click at [253, 100] on div "Not heard anything back re setting up a direct debit," at bounding box center [296, 98] width 197 height 7
drag, startPoint x: 264, startPoint y: 100, endPoint x: 256, endPoint y: 100, distance: 8.6
click at [256, 100] on div "Not heard anything back re setting up a direct debit," at bounding box center [296, 98] width 197 height 7
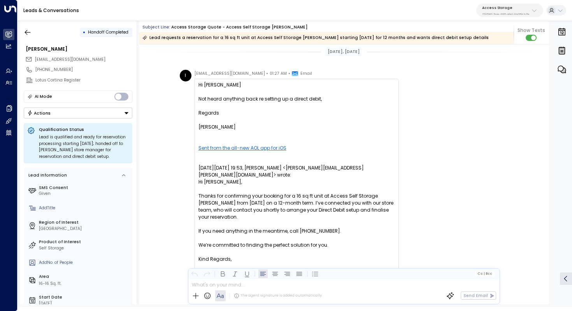
click at [256, 100] on div "Not heard anything back re setting up a direct debit," at bounding box center [296, 98] width 197 height 7
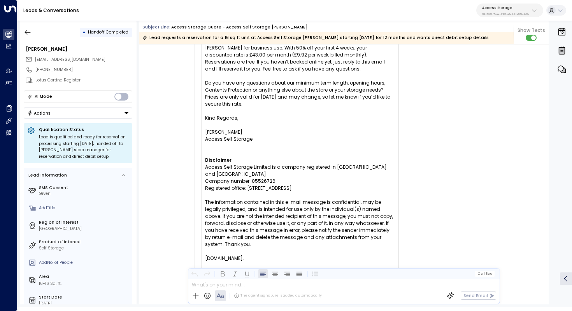
scroll to position [763, 0]
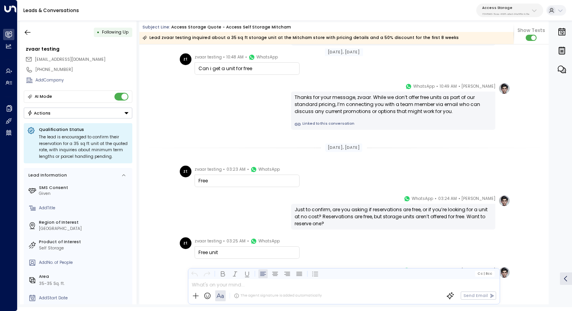
scroll to position [552, 0]
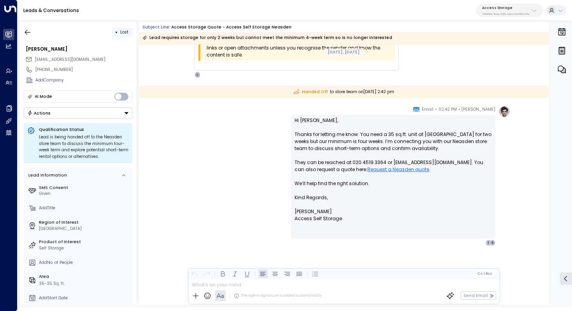
scroll to position [574, 0]
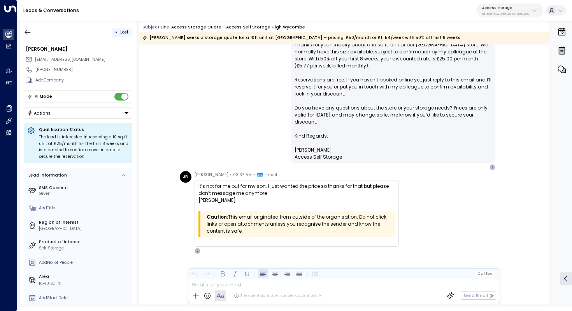
scroll to position [378, 0]
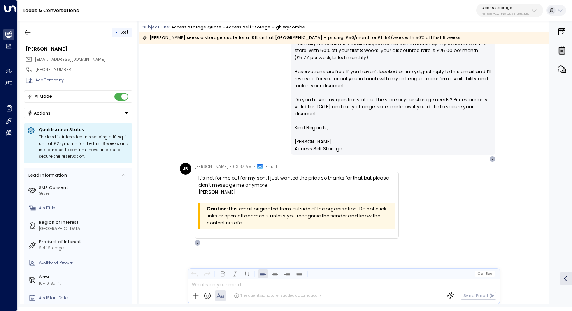
click at [186, 170] on div "JB" at bounding box center [186, 169] width 12 height 12
click at [202, 169] on span "[PERSON_NAME]" at bounding box center [212, 167] width 34 height 8
drag, startPoint x: 194, startPoint y: 167, endPoint x: 222, endPoint y: 167, distance: 28.0
click at [222, 167] on div "Jill Butterfield • 03:37 AM • Email" at bounding box center [236, 167] width 83 height 8
copy span "[PERSON_NAME]"
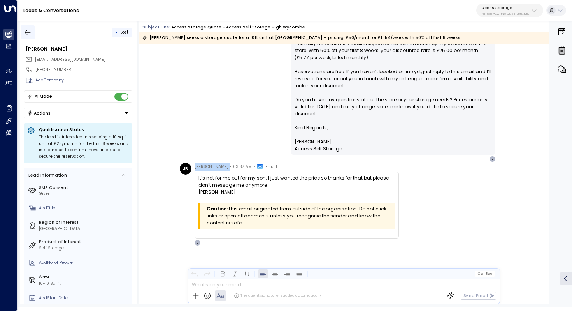
click at [29, 29] on icon "button" at bounding box center [28, 32] width 8 height 8
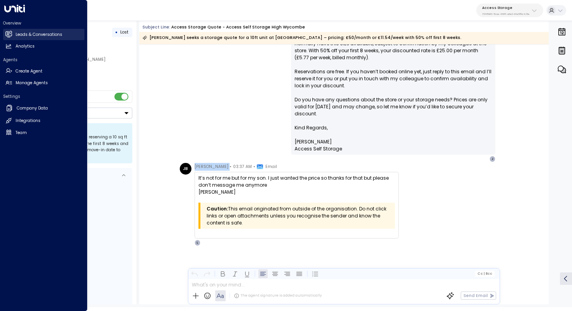
click at [7, 36] on icon at bounding box center [8, 33] width 7 height 5
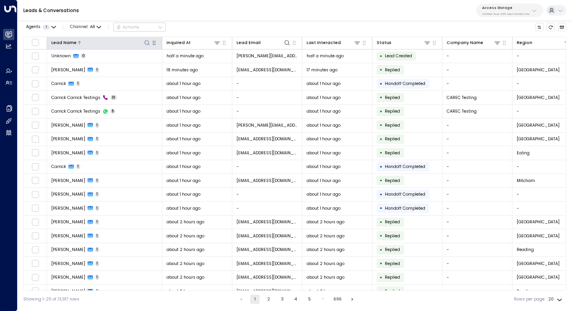
click at [148, 43] on icon at bounding box center [147, 43] width 6 height 6
click at [156, 65] on input "text" at bounding box center [147, 64] width 81 height 12
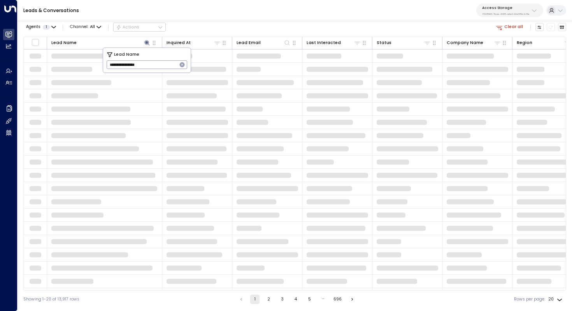
type input "**********"
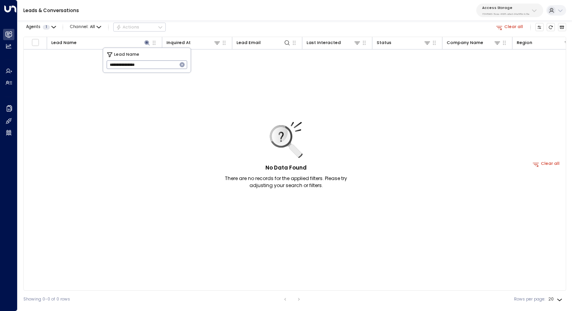
click at [514, 27] on button "Clear all" at bounding box center [510, 27] width 32 height 8
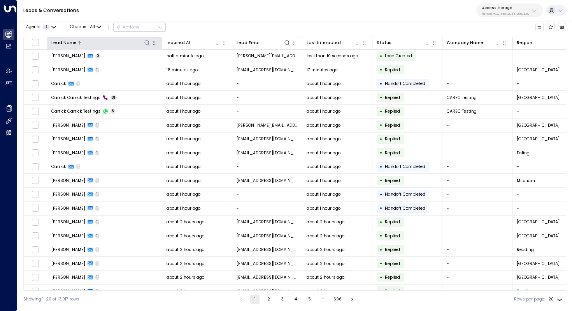
click at [147, 40] on icon at bounding box center [146, 42] width 5 height 5
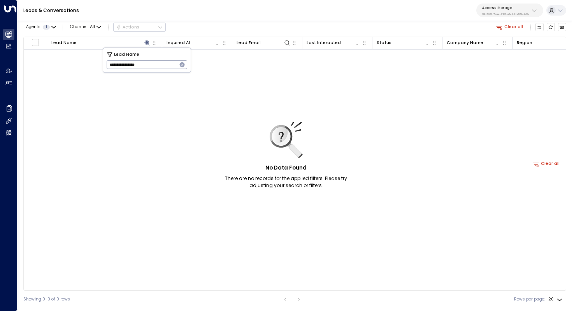
click at [141, 65] on input "**********" at bounding box center [142, 64] width 70 height 12
drag, startPoint x: 116, startPoint y: 63, endPoint x: 97, endPoint y: 63, distance: 19.8
click at [97, 63] on body "**********" at bounding box center [286, 153] width 572 height 307
type input "****"
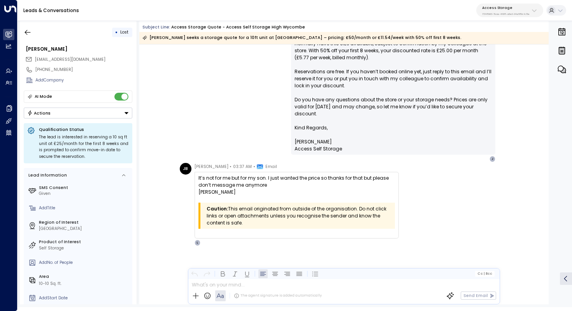
scroll to position [378, 0]
click at [34, 48] on div "[PERSON_NAME]" at bounding box center [79, 49] width 107 height 7
drag, startPoint x: 37, startPoint y: 48, endPoint x: 25, endPoint y: 48, distance: 12.1
click at [25, 48] on div "******" at bounding box center [78, 49] width 109 height 11
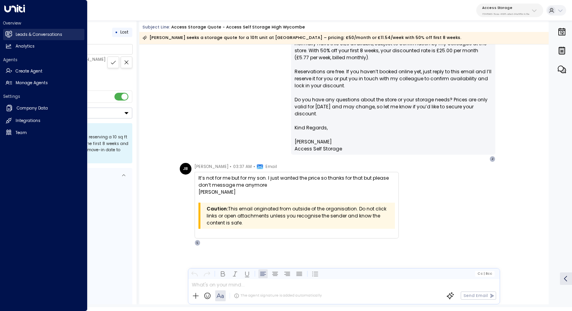
click at [25, 35] on h2 "Leads & Conversations" at bounding box center [39, 35] width 47 height 6
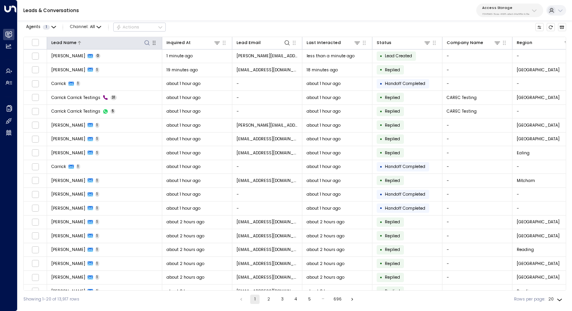
click at [148, 43] on icon at bounding box center [146, 42] width 5 height 5
type input "******"
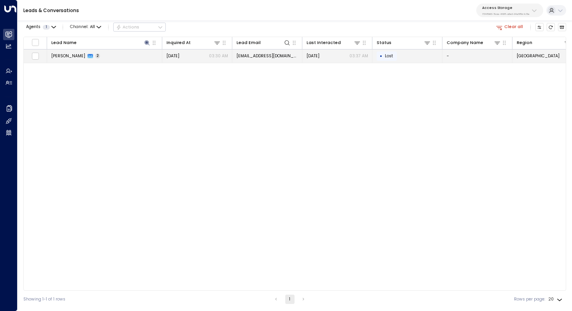
click at [57, 55] on span "Jill B" at bounding box center [68, 56] width 34 height 6
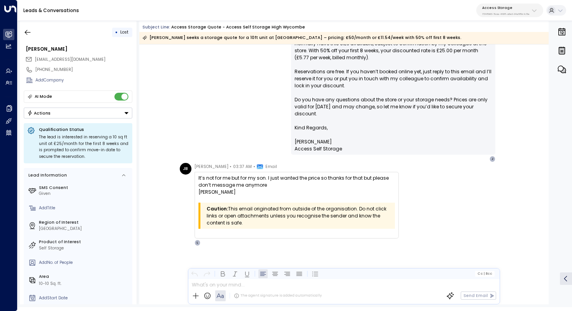
scroll to position [378, 0]
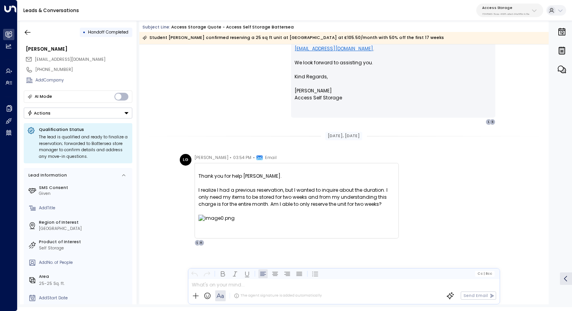
scroll to position [820, 0]
drag, startPoint x: 260, startPoint y: 188, endPoint x: 260, endPoint y: 194, distance: 5.8
click at [260, 194] on div "I realize I had a previous reservation, but I wanted to inquire about the durat…" at bounding box center [296, 196] width 197 height 21
drag, startPoint x: 281, startPoint y: 185, endPoint x: 281, endPoint y: 194, distance: 9.0
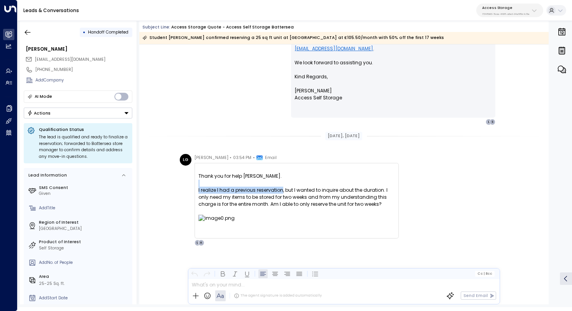
click at [281, 194] on div "Thank you for help Laura. I realize I had a previous reservation, but I wanted …" at bounding box center [296, 200] width 197 height 70
click at [281, 194] on div "I realize I had a previous reservation, but I wanted to inquire about the durat…" at bounding box center [296, 196] width 197 height 21
drag, startPoint x: 291, startPoint y: 186, endPoint x: 291, endPoint y: 192, distance: 5.8
click at [291, 192] on div "Thank you for help Laura. I realize I had a previous reservation, but I wanted …" at bounding box center [296, 200] width 197 height 70
click at [291, 192] on div "I realize I had a previous reservation, but I wanted to inquire about the durat…" at bounding box center [296, 196] width 197 height 21
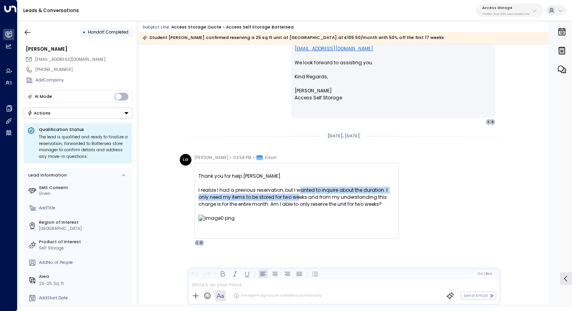
drag, startPoint x: 298, startPoint y: 191, endPoint x: 298, endPoint y: 196, distance: 5.4
click at [298, 196] on div "I realize I had a previous reservation, but I wanted to inquire about the durat…" at bounding box center [296, 196] width 197 height 21
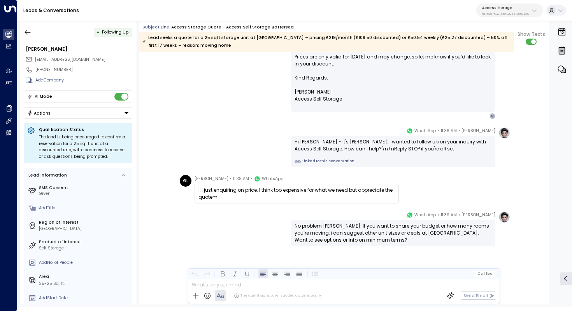
scroll to position [428, 0]
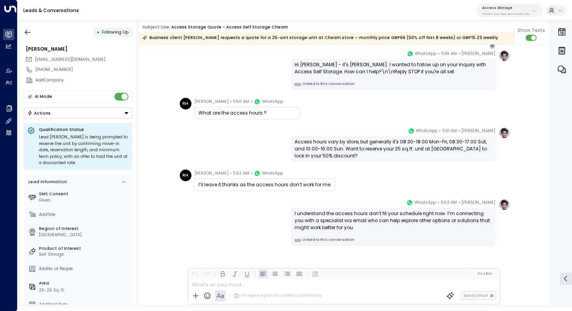
scroll to position [526, 0]
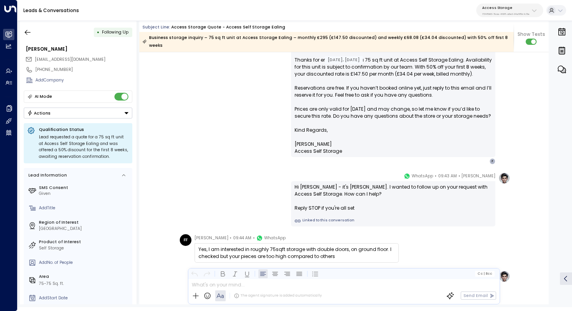
scroll to position [204, 0]
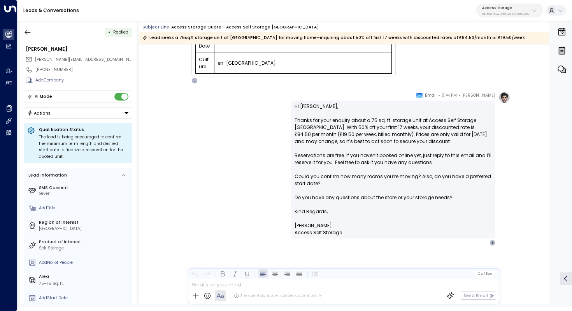
scroll to position [301, 0]
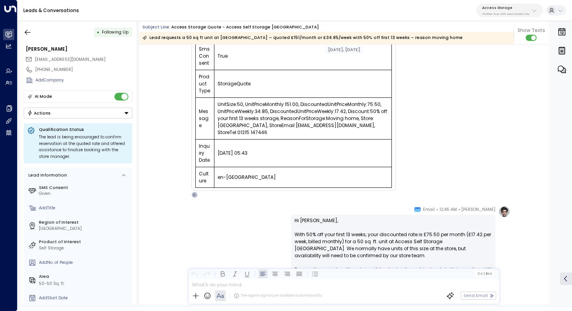
scroll to position [554, 0]
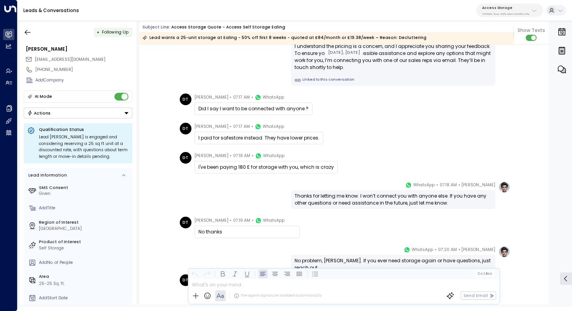
scroll to position [855, 0]
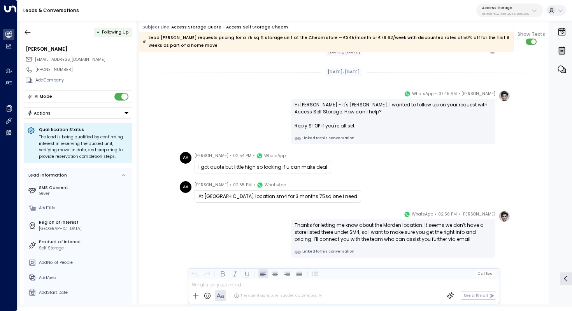
scroll to position [498, 0]
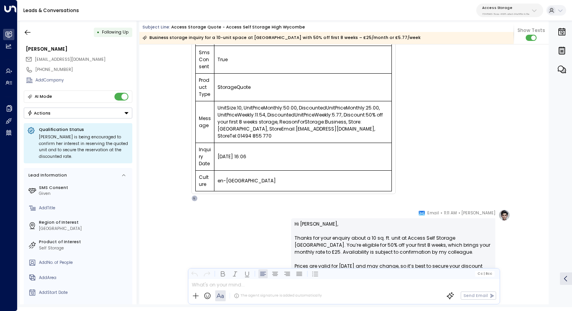
scroll to position [64, 0]
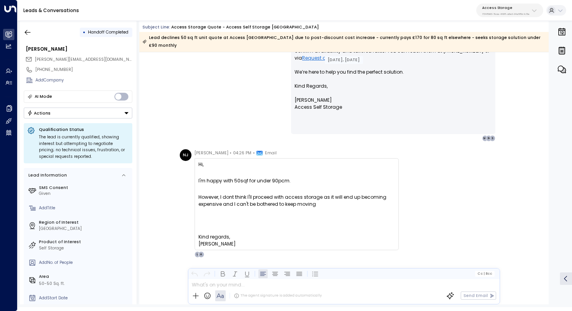
scroll to position [794, 0]
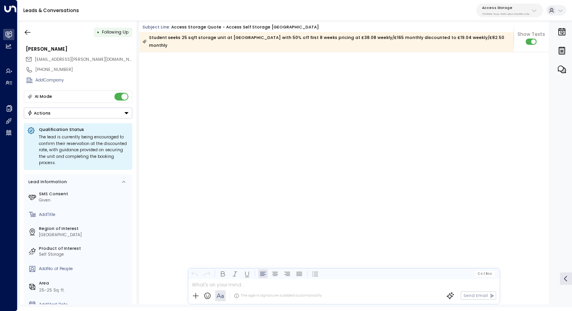
scroll to position [806, 0]
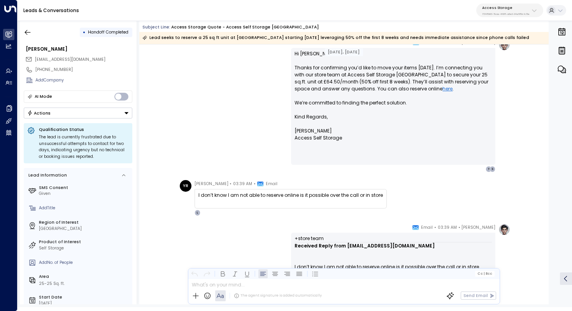
scroll to position [564, 0]
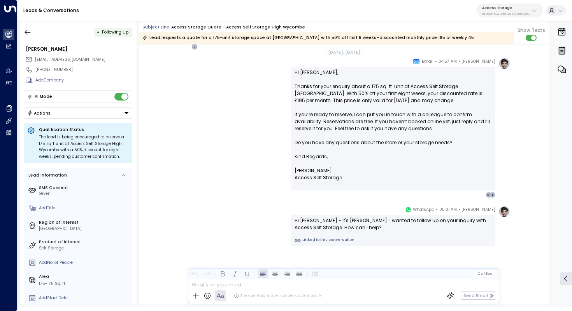
scroll to position [335, 0]
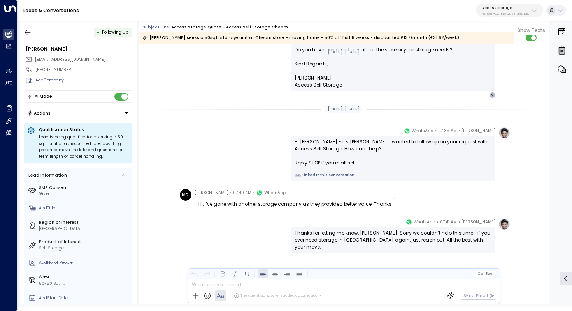
scroll to position [456, 0]
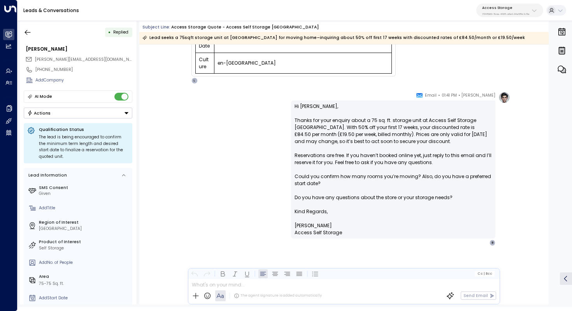
scroll to position [301, 0]
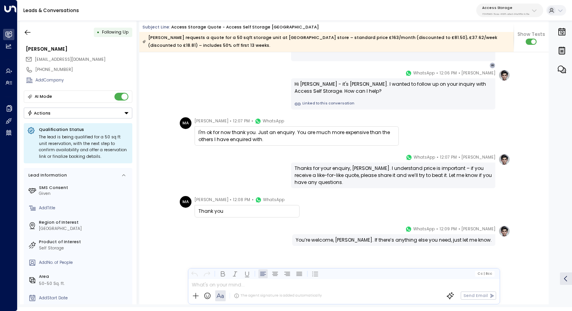
scroll to position [465, 0]
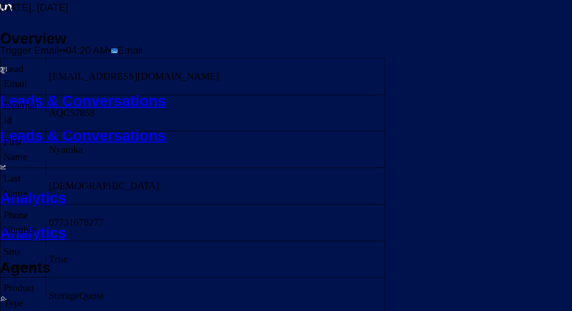
scroll to position [411, 0]
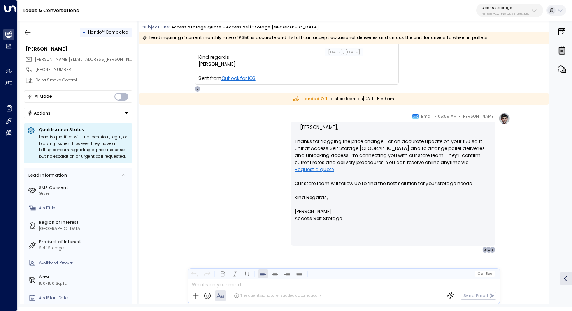
scroll to position [578, 0]
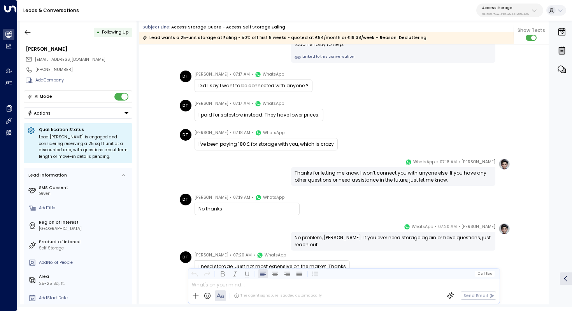
scroll to position [905, 0]
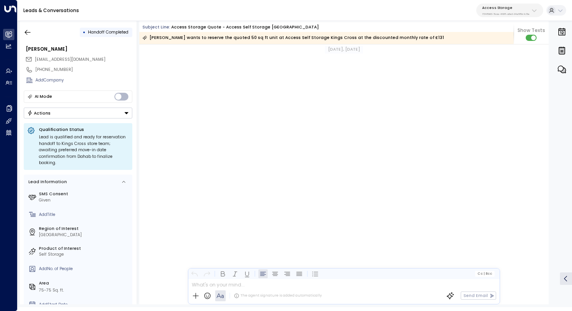
scroll to position [565, 0]
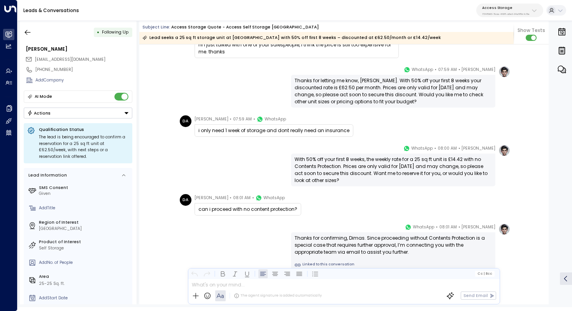
scroll to position [611, 0]
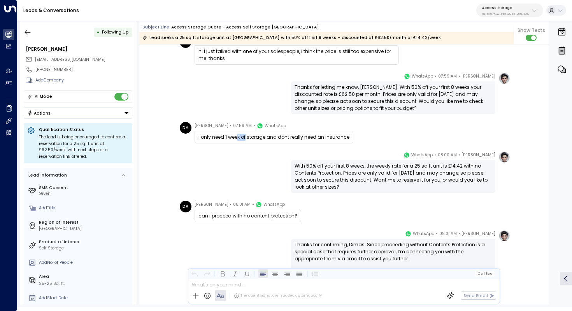
drag, startPoint x: 237, startPoint y: 135, endPoint x: 248, endPoint y: 135, distance: 10.9
click at [247, 135] on div "i only need 1 week of storage and dont really need an insurance" at bounding box center [273, 136] width 151 height 7
click at [248, 135] on div "i only need 1 week of storage and dont really need an insurance" at bounding box center [273, 136] width 151 height 7
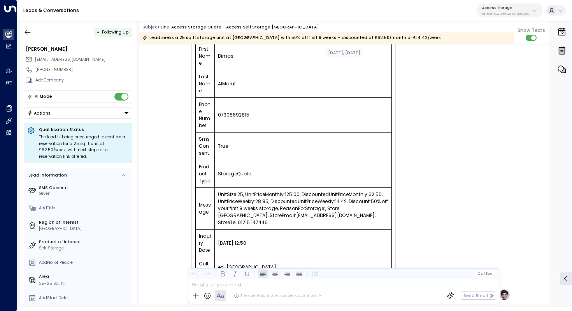
scroll to position [104, 0]
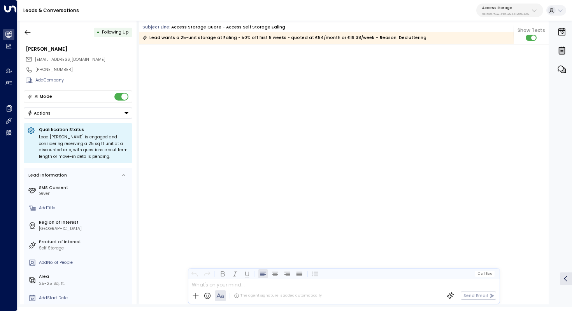
scroll to position [901, 0]
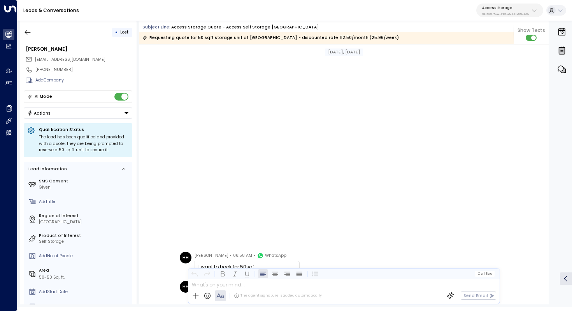
scroll to position [1113, 0]
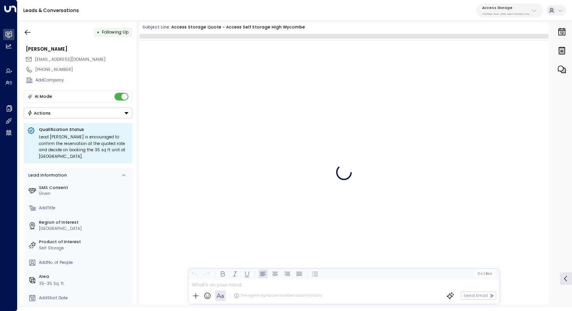
scroll to position [2037, 0]
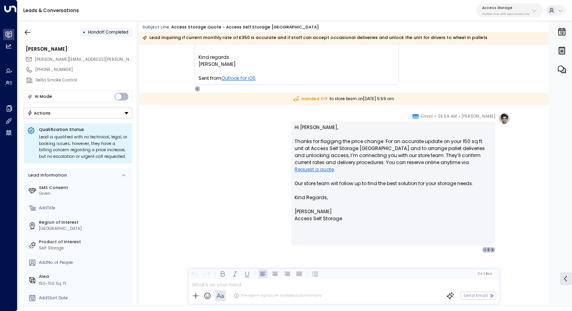
scroll to position [578, 0]
